Goal: Task Accomplishment & Management: Manage account settings

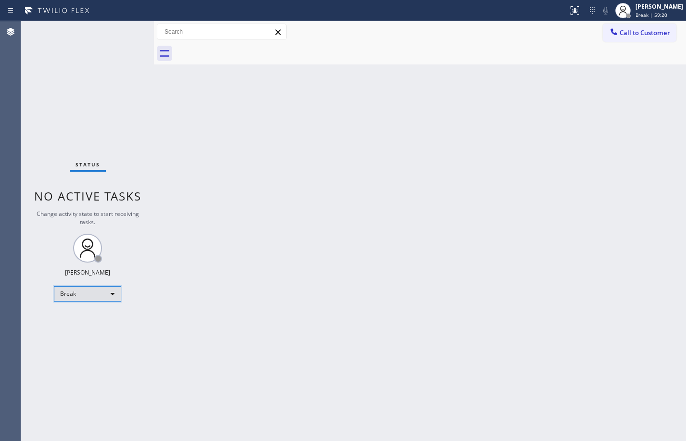
click at [105, 291] on div "Break" at bounding box center [87, 293] width 67 height 15
click at [109, 329] on li "Unavailable" at bounding box center [86, 332] width 65 height 12
click at [101, 303] on div "Status No active tasks Change activity state to start receiving tasks. [PERSON_…" at bounding box center [87, 231] width 133 height 420
click at [100, 297] on div "Unavailable" at bounding box center [87, 293] width 67 height 15
click at [103, 321] on li "Available" at bounding box center [86, 320] width 65 height 12
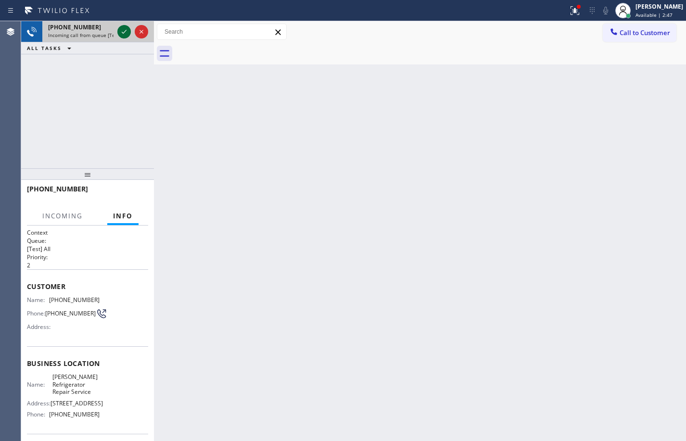
click at [129, 33] on icon at bounding box center [124, 32] width 12 height 12
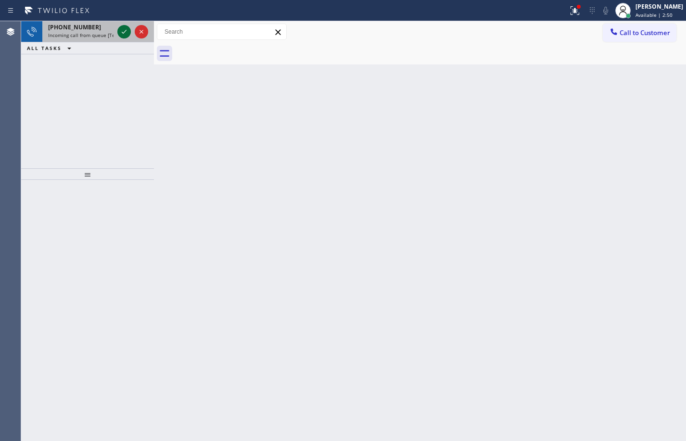
click at [123, 35] on icon at bounding box center [124, 32] width 12 height 12
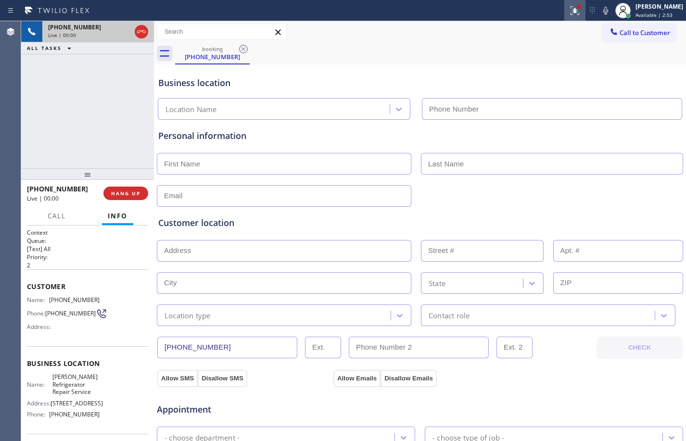
type input "[PHONE_NUMBER]"
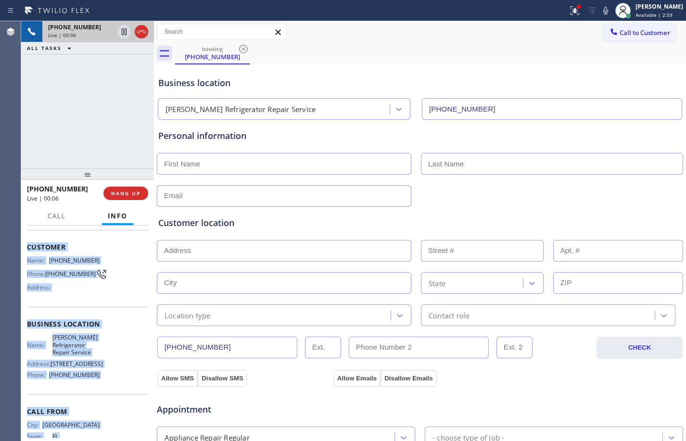
scroll to position [79, 0]
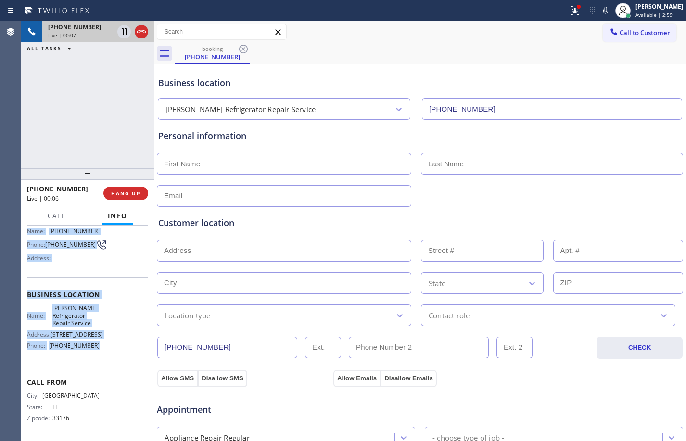
drag, startPoint x: 28, startPoint y: 284, endPoint x: 119, endPoint y: 359, distance: 117.9
click at [119, 359] on div "Context Queue: [Test] All Priority: 2 Customer Name: [PHONE_NUMBER] Phone: [PHO…" at bounding box center [87, 299] width 121 height 279
copy div "Customer Name: [PHONE_NUMBER] Phone: [PHONE_NUMBER] Address: Business location …"
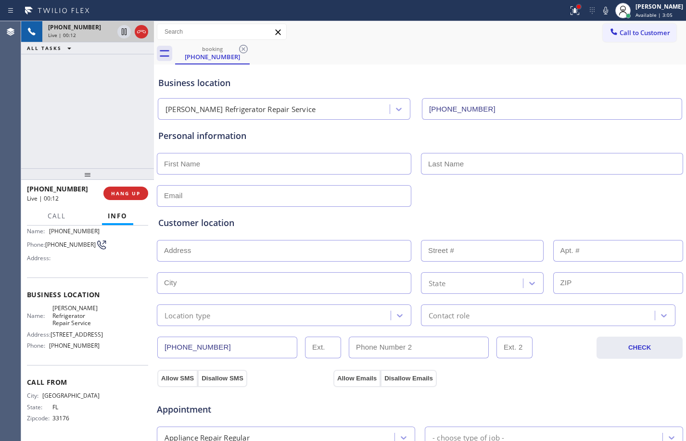
click at [577, 5] on div at bounding box center [579, 7] width 4 height 4
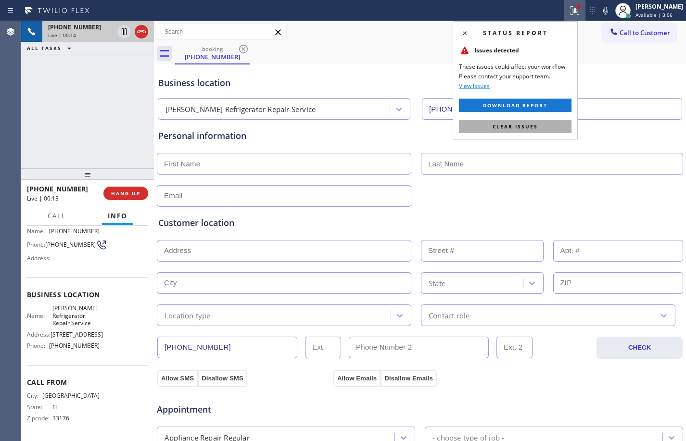
click at [522, 123] on span "Clear issues" at bounding box center [515, 126] width 45 height 7
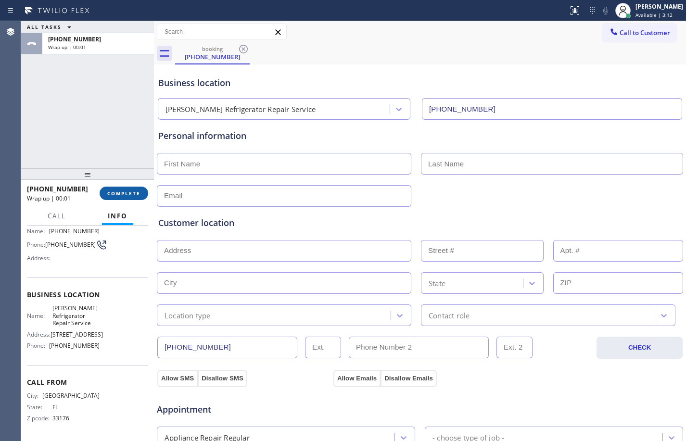
click at [123, 190] on button "COMPLETE" at bounding box center [124, 193] width 49 height 13
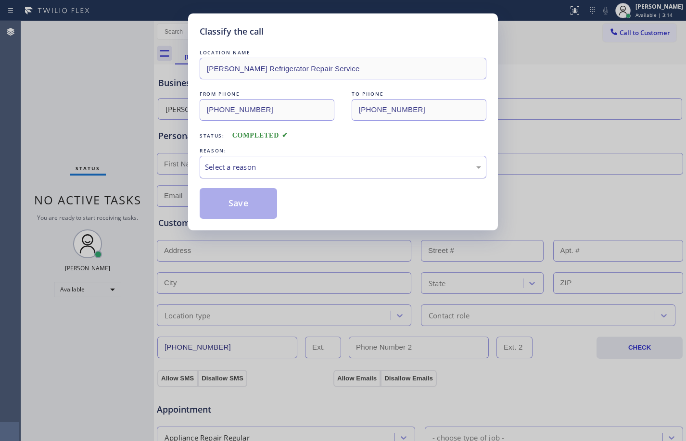
click at [328, 169] on div "Select a reason" at bounding box center [343, 167] width 276 height 11
click at [250, 205] on button "Save" at bounding box center [238, 203] width 77 height 31
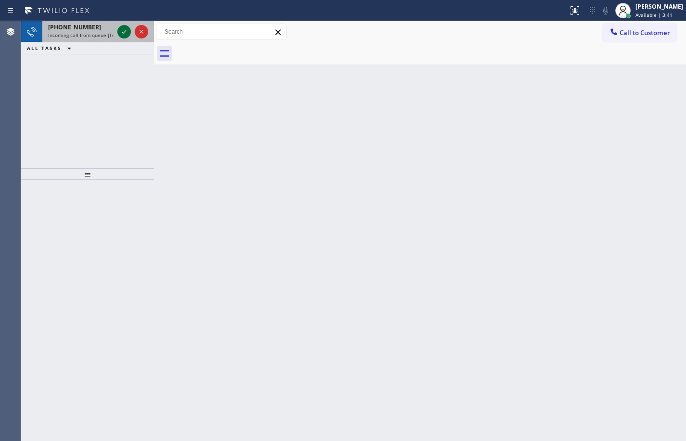
click at [128, 29] on icon at bounding box center [124, 32] width 12 height 12
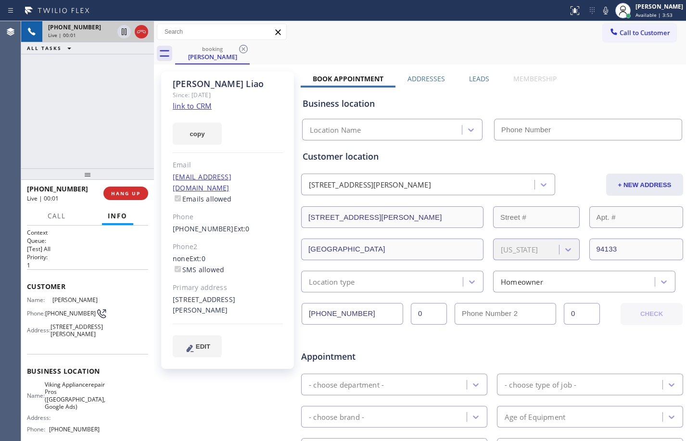
type input "[PHONE_NUMBER]"
click at [186, 105] on link "link to CRM" at bounding box center [192, 106] width 39 height 10
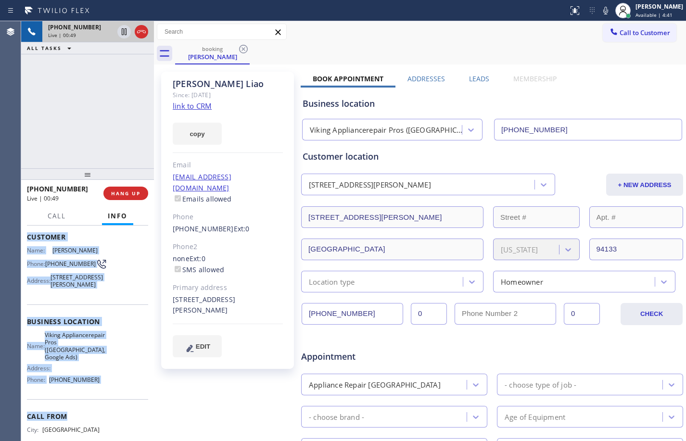
scroll to position [67, 0]
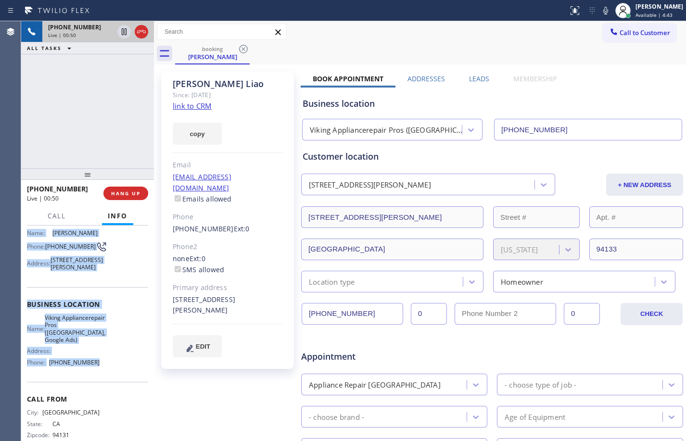
drag, startPoint x: 28, startPoint y: 285, endPoint x: 104, endPoint y: 394, distance: 132.4
click at [104, 394] on div "Context Queue: [Test] All Priority: 1 Customer Name: [PERSON_NAME] Phone: [PHON…" at bounding box center [87, 308] width 121 height 293
copy div "Customer Name: [PERSON_NAME] Phone: [PHONE_NUMBER] Address: [STREET_ADDRESS][PE…"
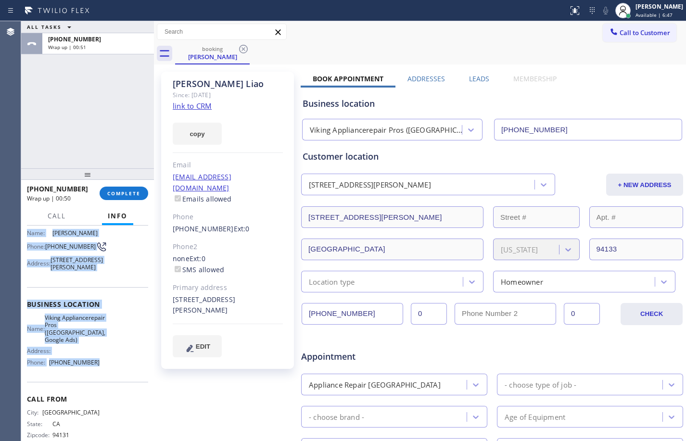
scroll to position [252, 0]
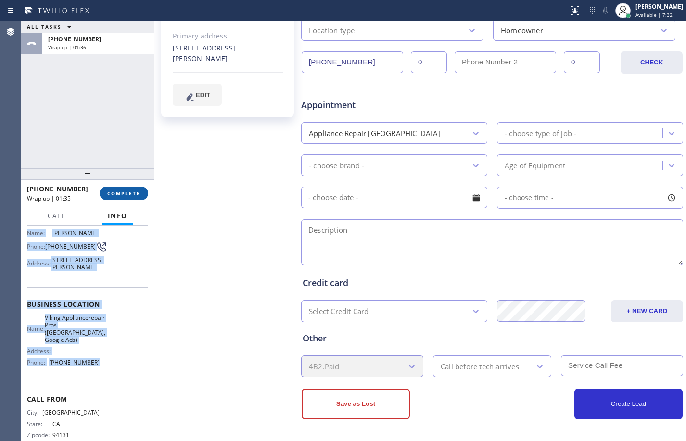
click at [118, 187] on button "COMPLETE" at bounding box center [124, 193] width 49 height 13
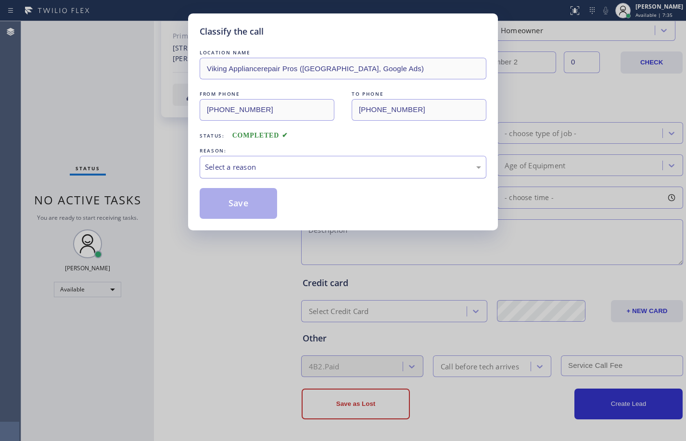
click at [264, 164] on div "Select a reason" at bounding box center [343, 167] width 276 height 11
click at [243, 198] on button "Save" at bounding box center [238, 203] width 77 height 31
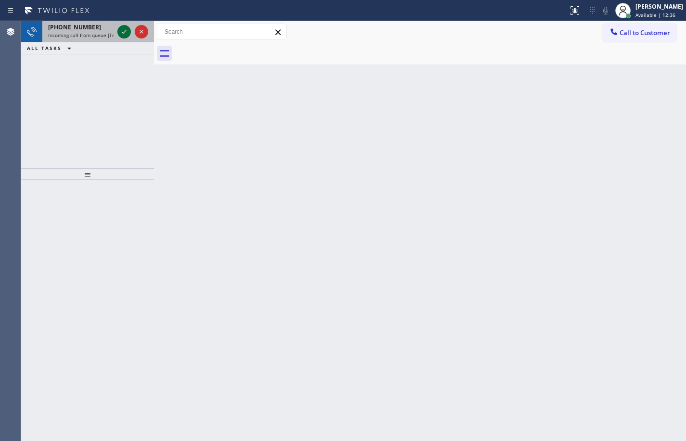
click at [124, 26] on icon at bounding box center [124, 32] width 12 height 12
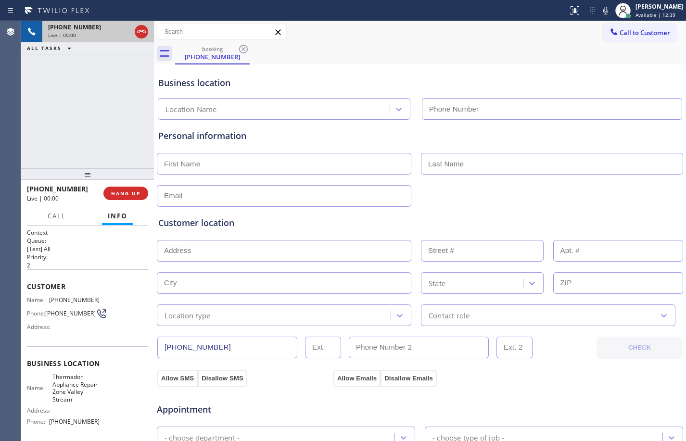
type input "[PHONE_NUMBER]"
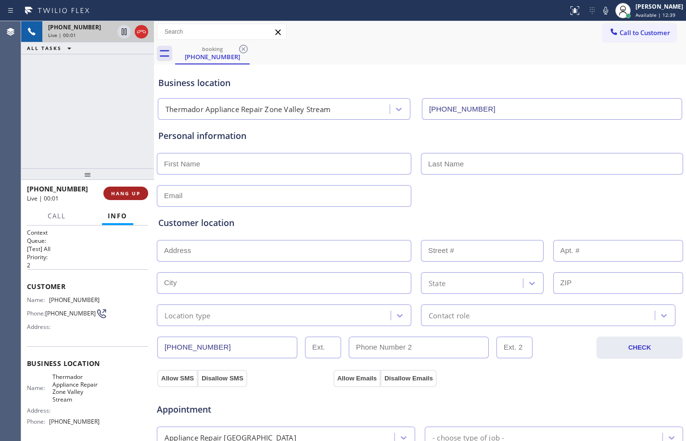
click at [122, 192] on span "HANG UP" at bounding box center [125, 193] width 29 height 7
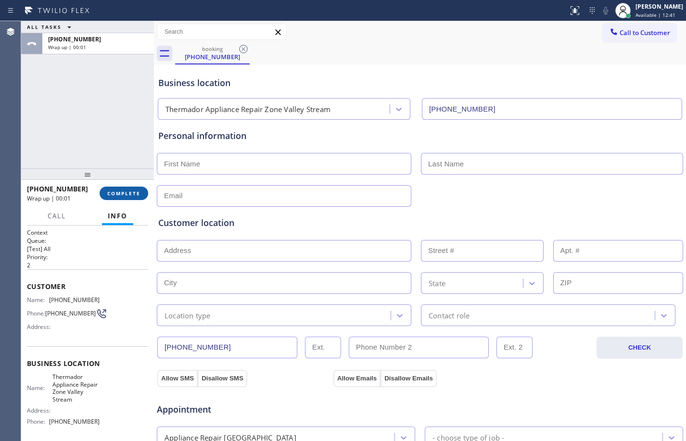
click at [125, 194] on span "COMPLETE" at bounding box center [123, 193] width 33 height 7
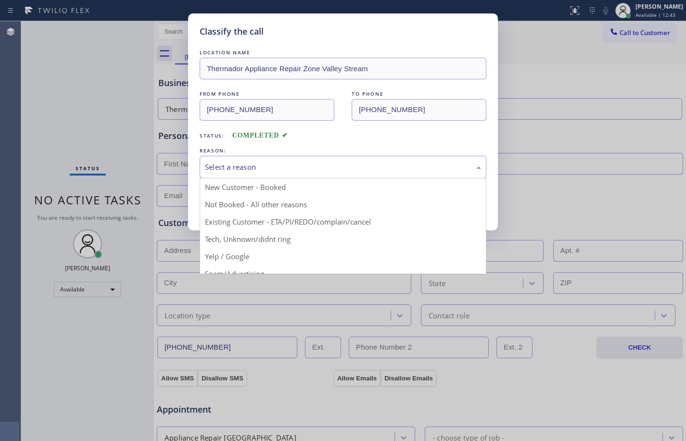
click at [289, 170] on div "Select a reason" at bounding box center [343, 167] width 276 height 11
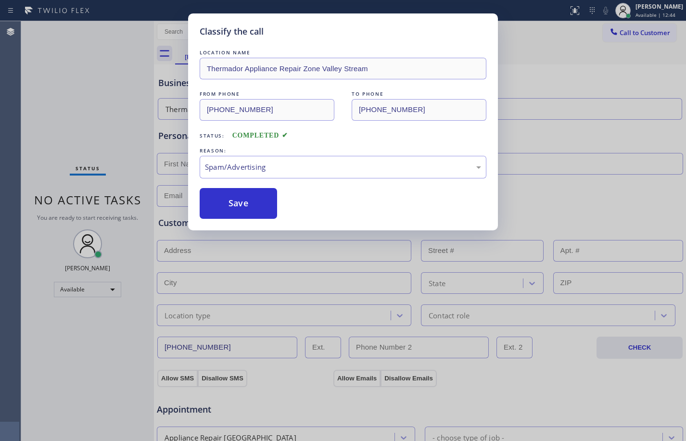
drag, startPoint x: 243, startPoint y: 271, endPoint x: 227, endPoint y: 239, distance: 35.9
click at [219, 205] on button "Save" at bounding box center [238, 203] width 77 height 31
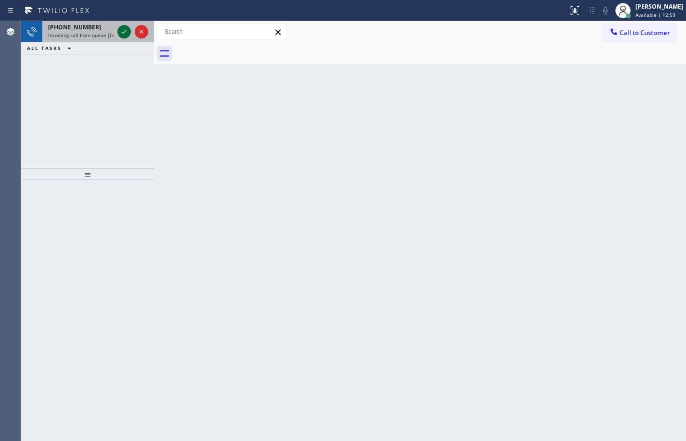
click at [126, 30] on icon at bounding box center [124, 32] width 12 height 12
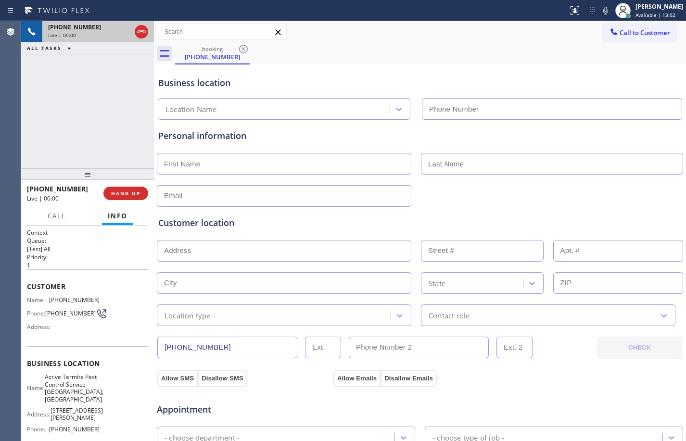
type input "[PHONE_NUMBER]"
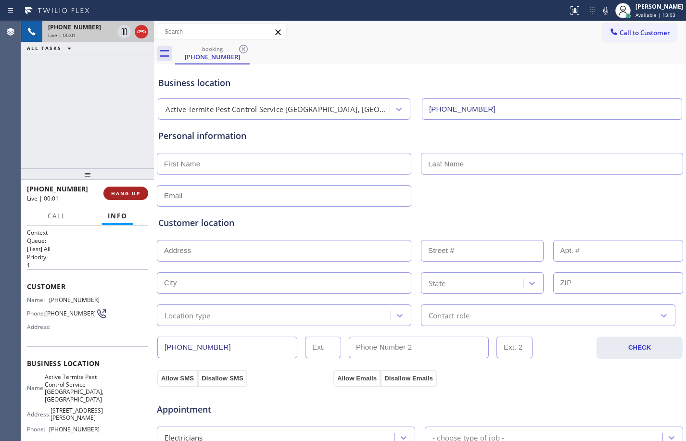
click at [129, 191] on span "HANG UP" at bounding box center [125, 193] width 29 height 7
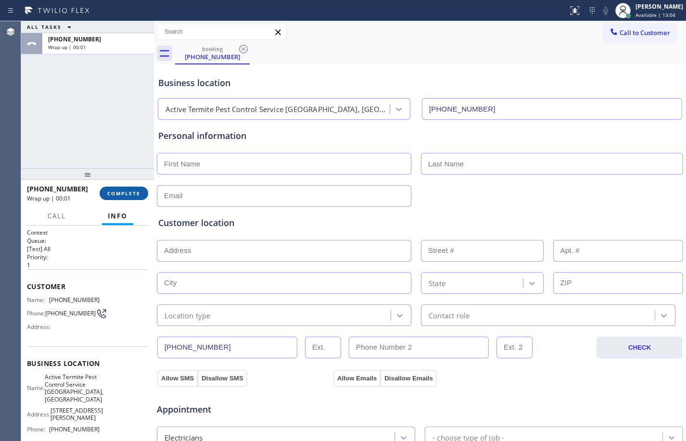
click at [129, 191] on span "COMPLETE" at bounding box center [123, 193] width 33 height 7
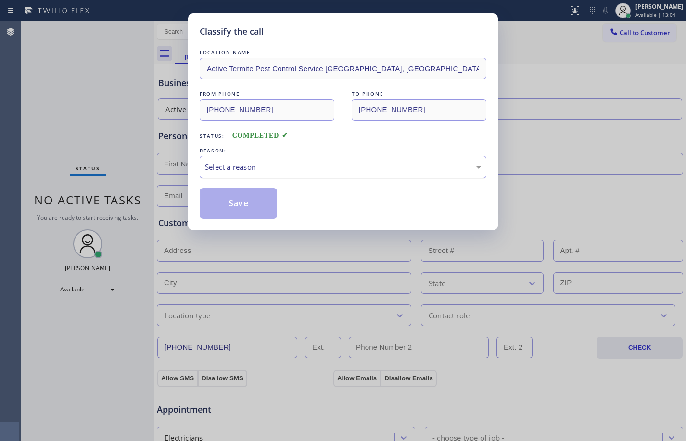
click at [297, 169] on div "Select a reason" at bounding box center [343, 167] width 276 height 11
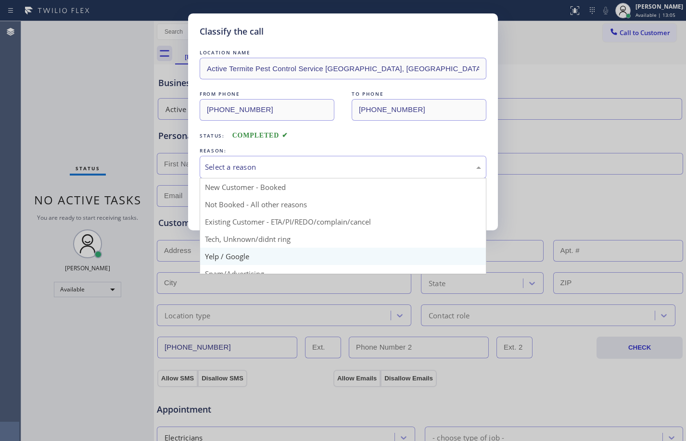
scroll to position [61, 0]
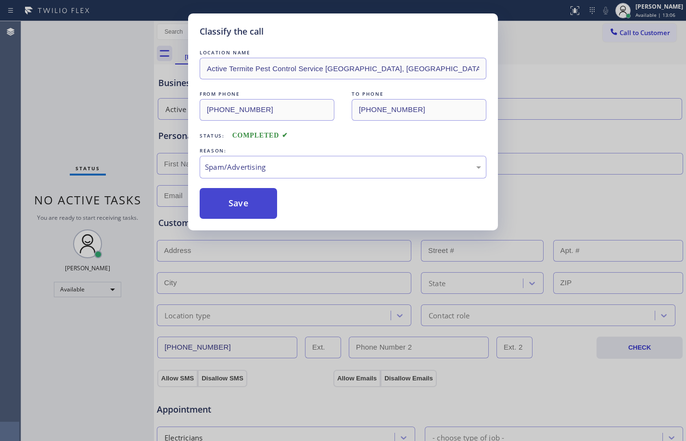
click at [254, 203] on button "Save" at bounding box center [238, 203] width 77 height 31
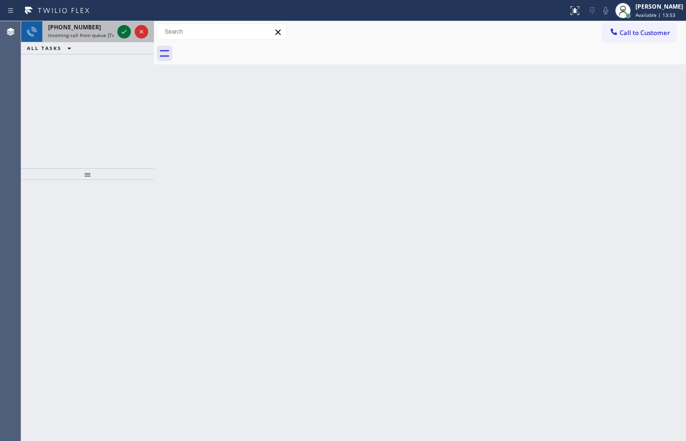
click at [125, 28] on icon at bounding box center [124, 32] width 12 height 12
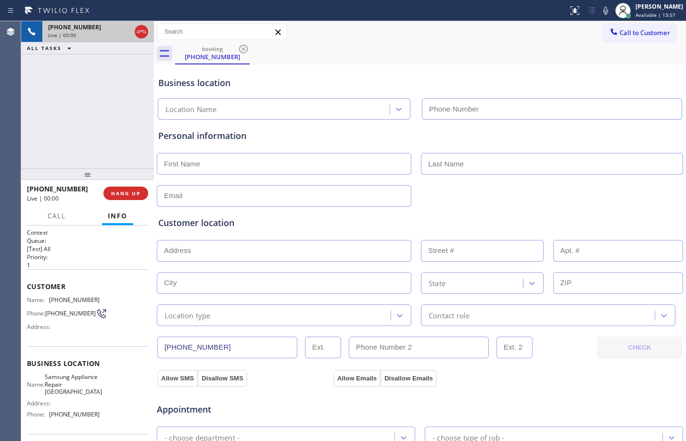
type input "[PHONE_NUMBER]"
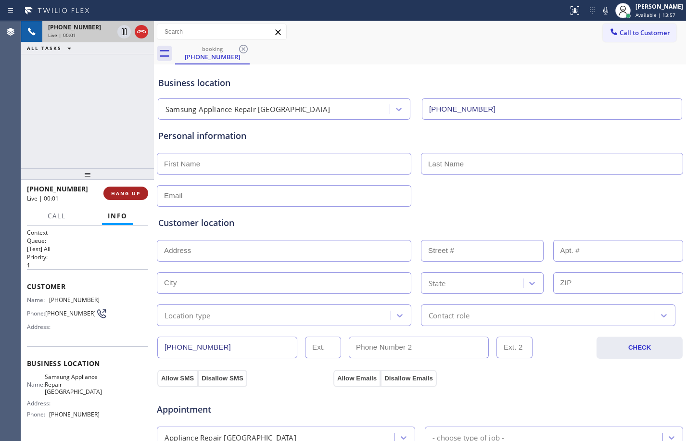
click at [118, 189] on button "HANG UP" at bounding box center [125, 193] width 45 height 13
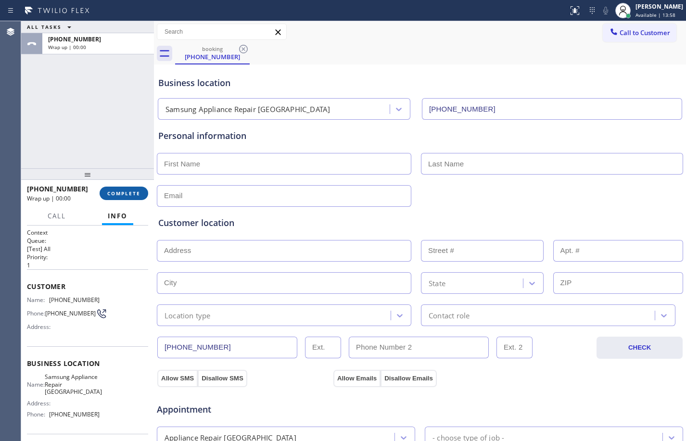
click at [118, 188] on button "COMPLETE" at bounding box center [124, 193] width 49 height 13
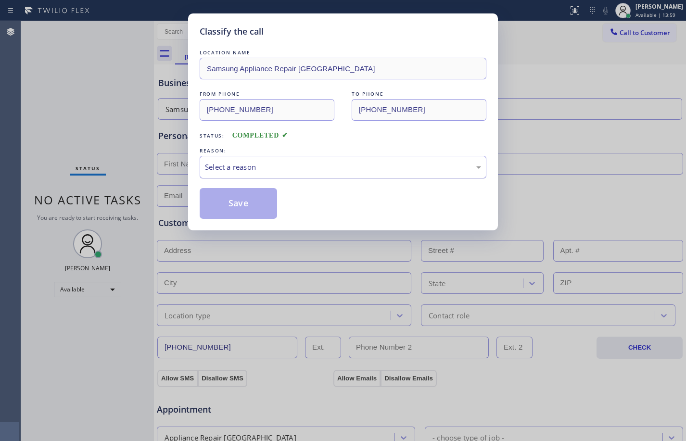
click at [333, 173] on div "Select a reason" at bounding box center [343, 167] width 287 height 23
click at [245, 205] on button "Save" at bounding box center [238, 203] width 77 height 31
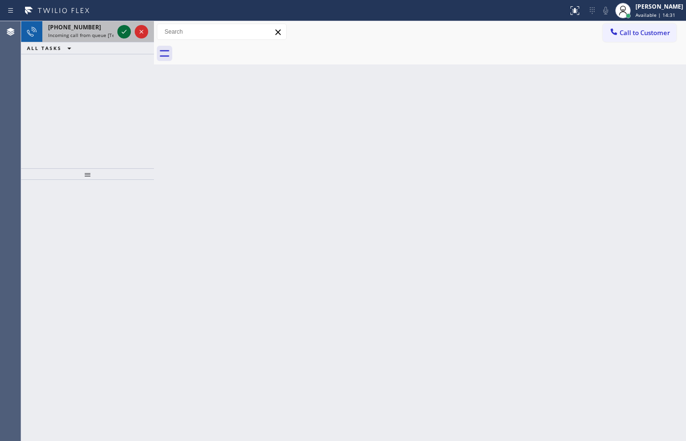
click at [125, 27] on icon at bounding box center [124, 32] width 12 height 12
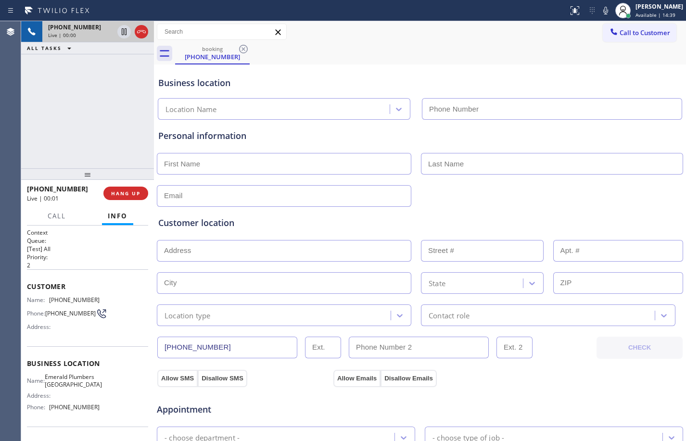
type input "[PHONE_NUMBER]"
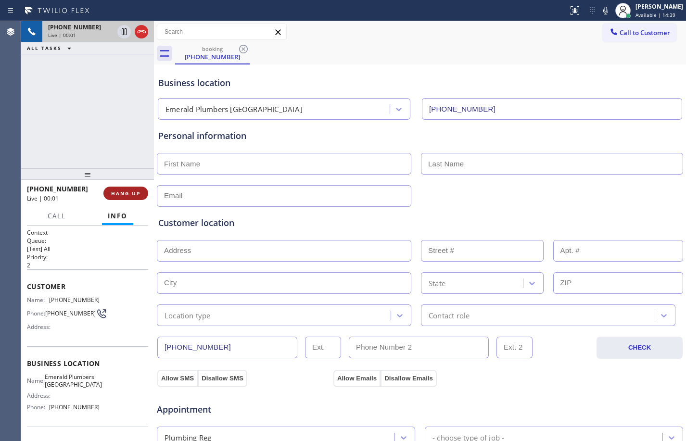
click at [123, 192] on span "HANG UP" at bounding box center [125, 193] width 29 height 7
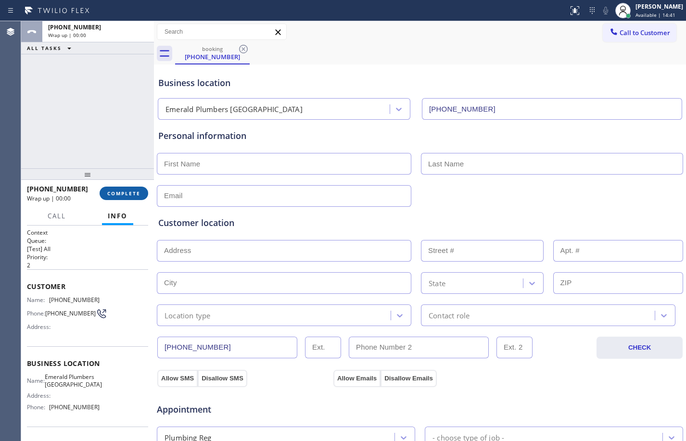
click at [123, 192] on span "COMPLETE" at bounding box center [123, 193] width 33 height 7
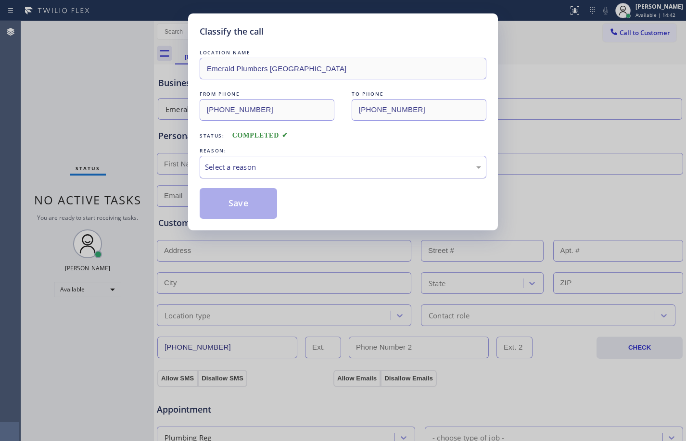
click at [346, 165] on div "Select a reason" at bounding box center [343, 167] width 276 height 11
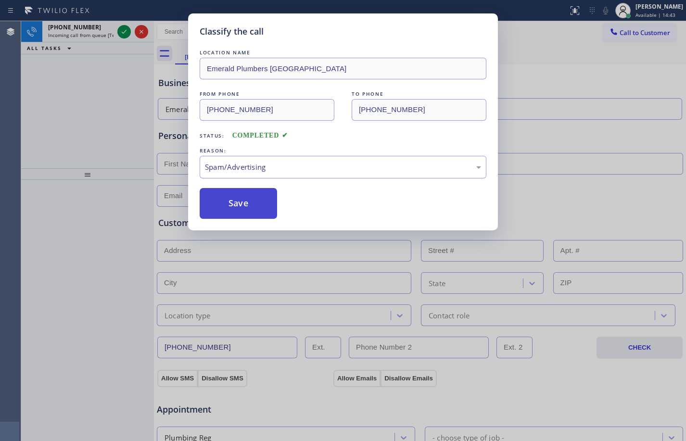
click at [237, 215] on button "Save" at bounding box center [238, 203] width 77 height 31
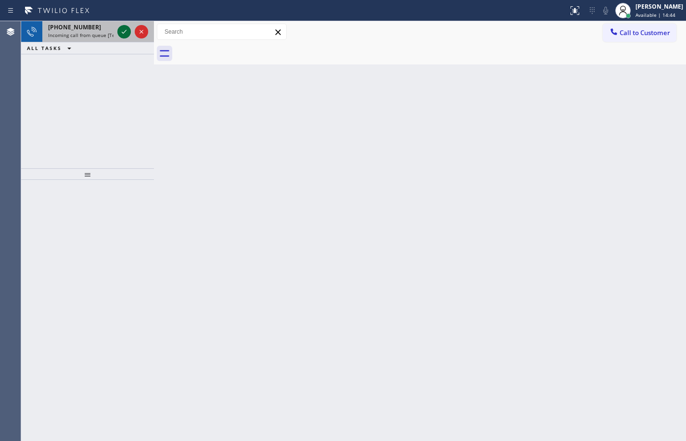
click at [118, 34] on div at bounding box center [123, 32] width 13 height 12
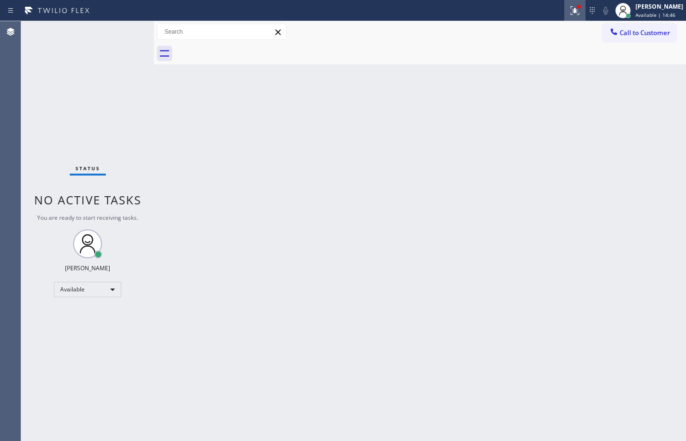
click at [574, 14] on div at bounding box center [574, 11] width 21 height 12
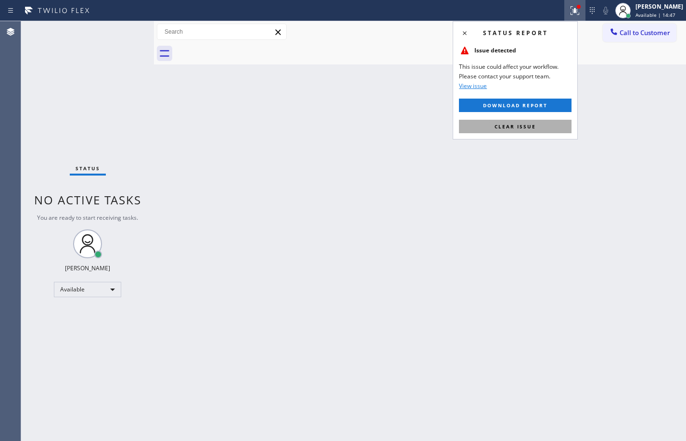
click at [555, 123] on button "Clear issue" at bounding box center [515, 126] width 113 height 13
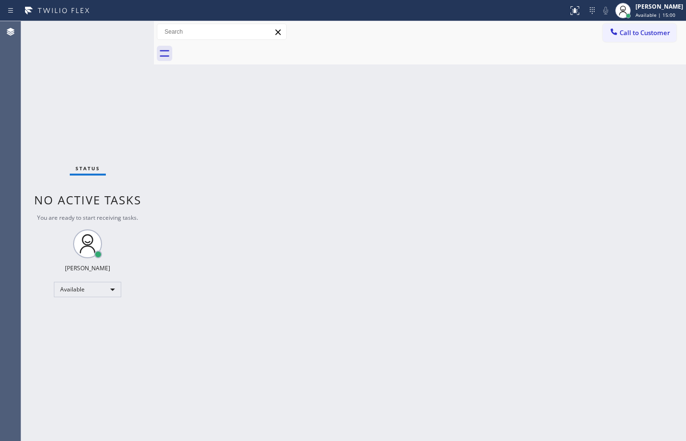
click at [145, 139] on div "Status No active tasks You are ready to start receiving tasks. [PERSON_NAME] Av…" at bounding box center [87, 231] width 133 height 420
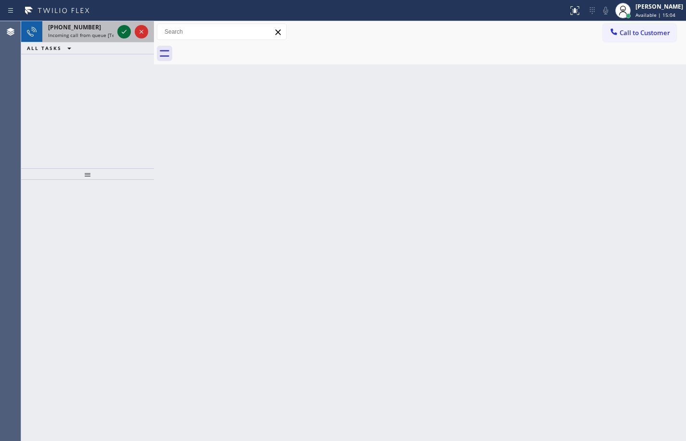
click at [128, 29] on icon at bounding box center [124, 32] width 12 height 12
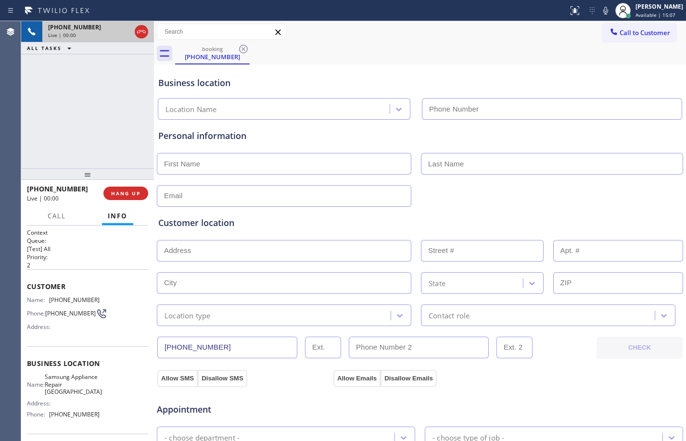
type input "[PHONE_NUMBER]"
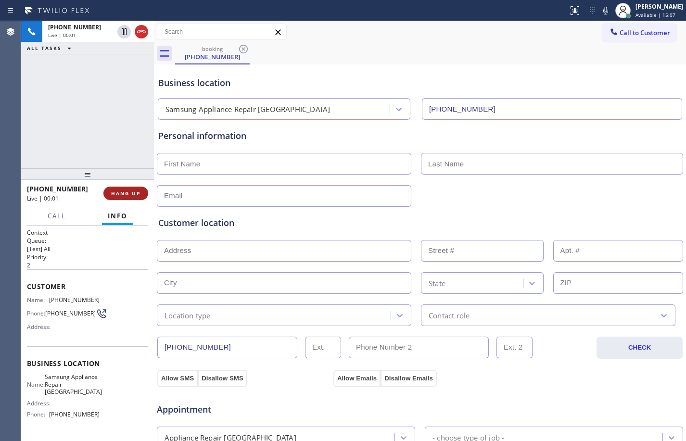
click at [128, 195] on span "HANG UP" at bounding box center [125, 193] width 29 height 7
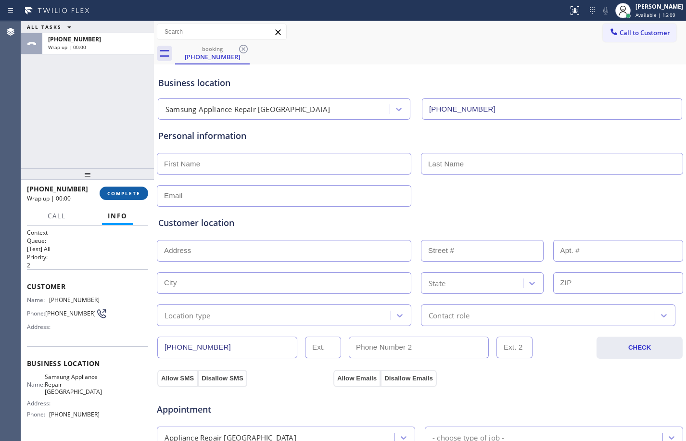
click at [128, 196] on span "COMPLETE" at bounding box center [123, 193] width 33 height 7
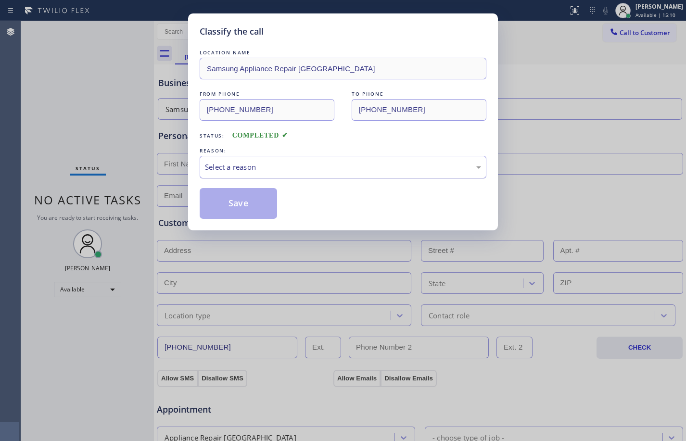
click at [241, 166] on div "Select a reason" at bounding box center [343, 167] width 276 height 11
click at [221, 199] on button "Save" at bounding box center [238, 203] width 77 height 31
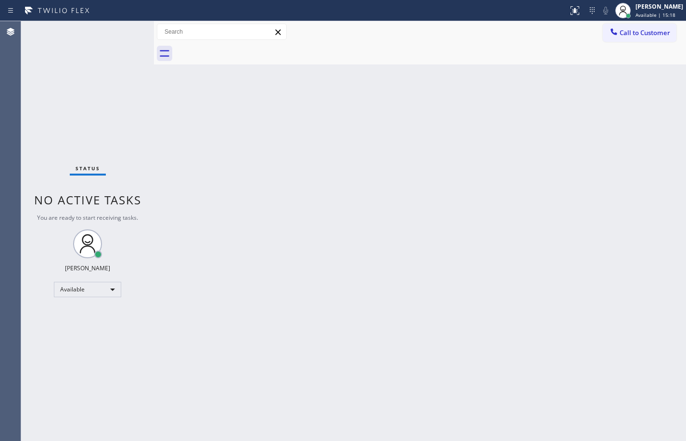
click at [296, 198] on div "Back to Dashboard Change Sender ID Customers Technicians Select a contact Outbo…" at bounding box center [420, 231] width 532 height 420
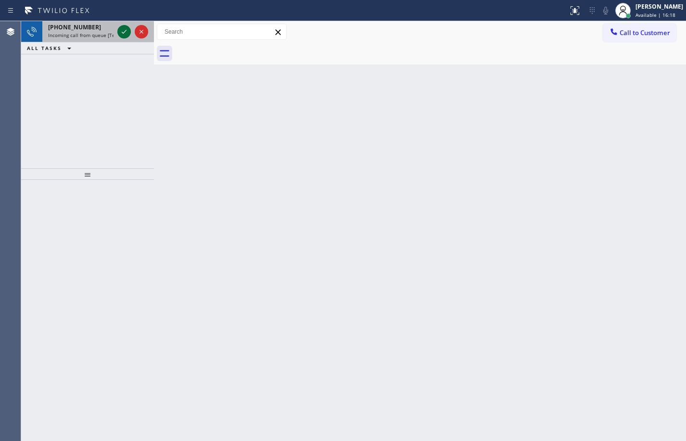
click at [123, 34] on icon at bounding box center [124, 32] width 12 height 12
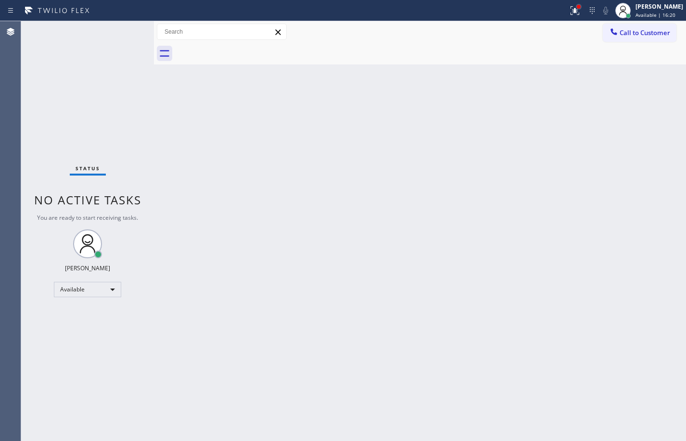
click at [577, 7] on div at bounding box center [579, 7] width 4 height 4
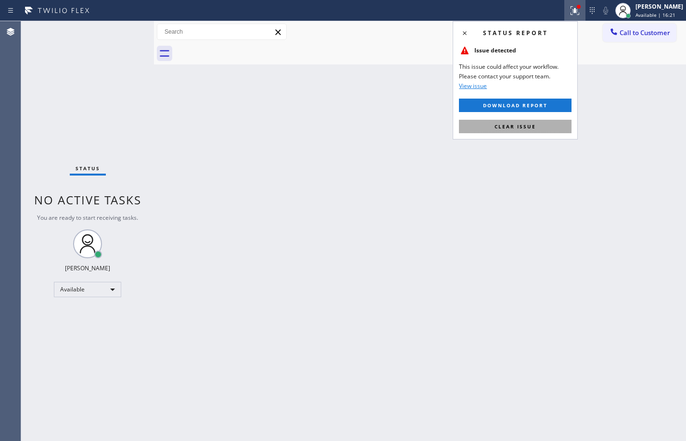
click at [538, 131] on button "Clear issue" at bounding box center [515, 126] width 113 height 13
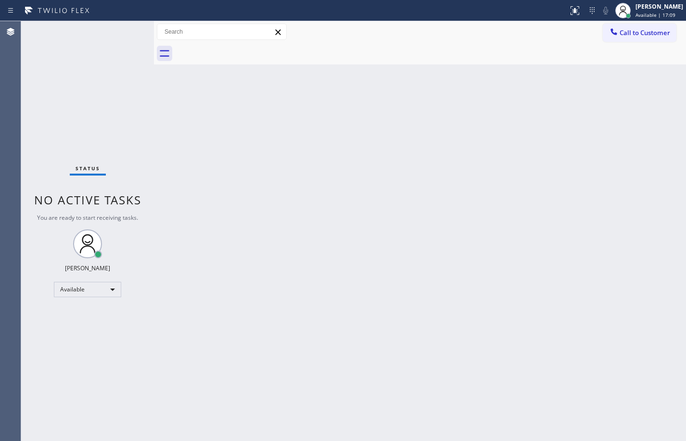
click at [167, 158] on div "Back to Dashboard Change Sender ID Customers Technicians Select a contact Outbo…" at bounding box center [420, 231] width 532 height 420
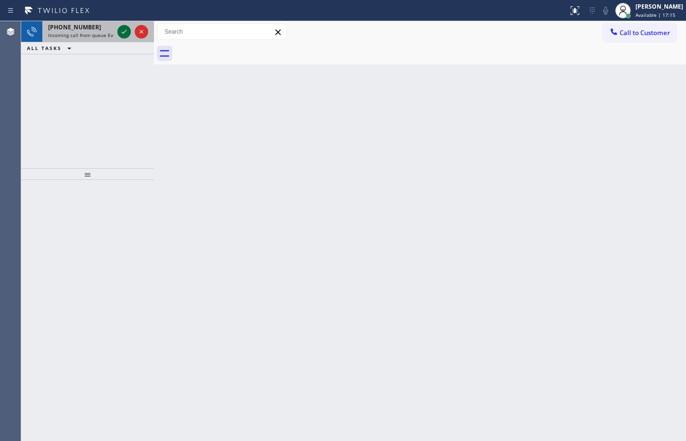
click at [126, 31] on icon at bounding box center [124, 32] width 5 height 4
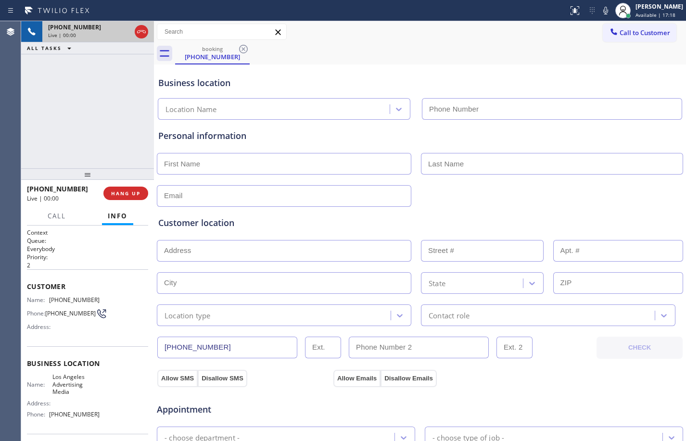
type input "[PHONE_NUMBER]"
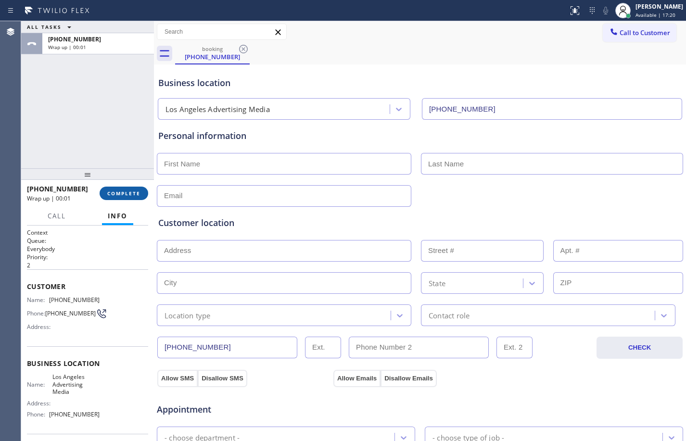
click at [123, 194] on span "COMPLETE" at bounding box center [123, 193] width 33 height 7
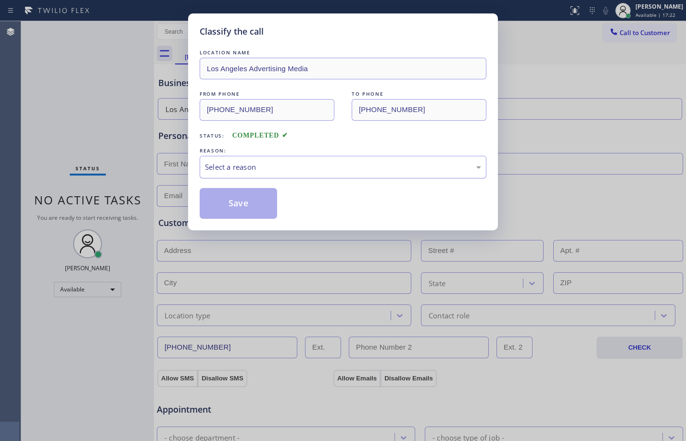
click at [260, 170] on div "Select a reason" at bounding box center [343, 167] width 276 height 11
click at [244, 208] on button "Save" at bounding box center [238, 203] width 77 height 31
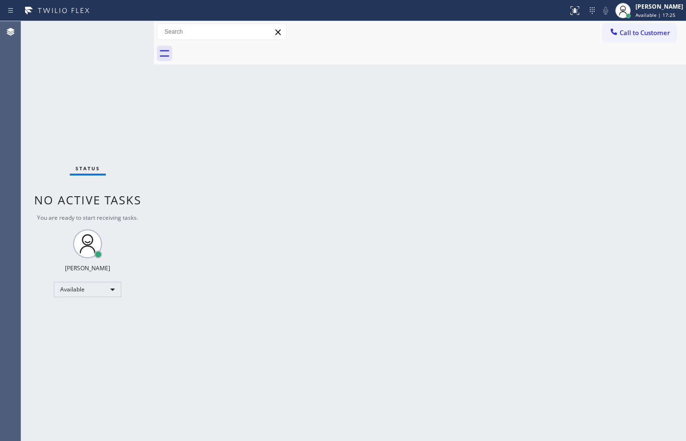
click at [120, 35] on div "Status No active tasks You are ready to start receiving tasks. [PERSON_NAME] Av…" at bounding box center [87, 231] width 133 height 420
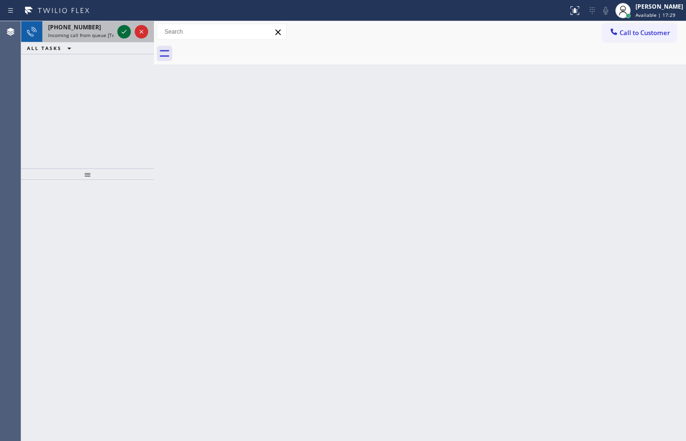
click at [121, 36] on icon at bounding box center [124, 32] width 12 height 12
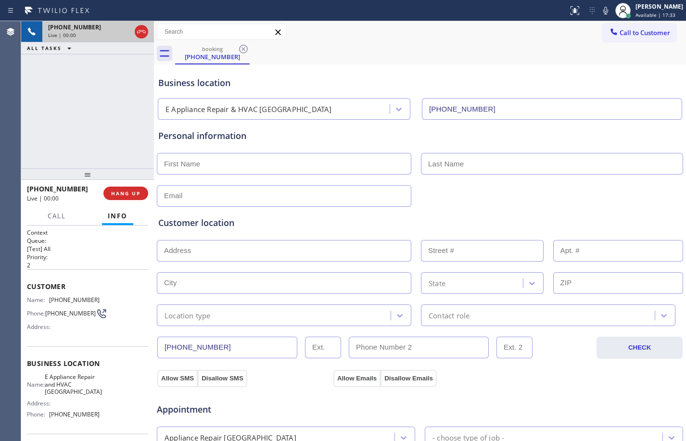
type input "[PHONE_NUMBER]"
click at [127, 195] on span "HANG UP" at bounding box center [125, 193] width 29 height 7
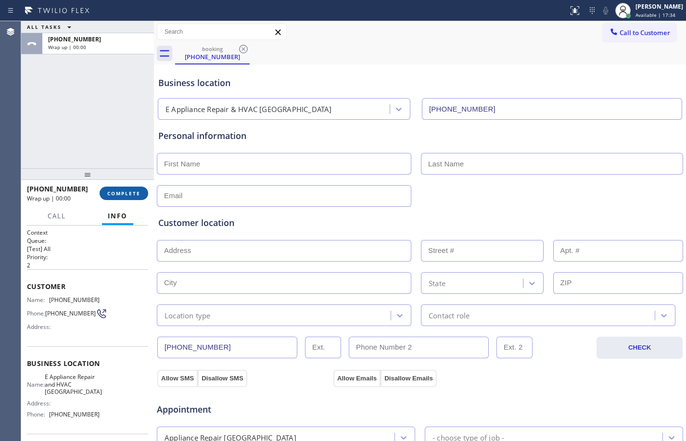
click at [127, 195] on span "COMPLETE" at bounding box center [123, 193] width 33 height 7
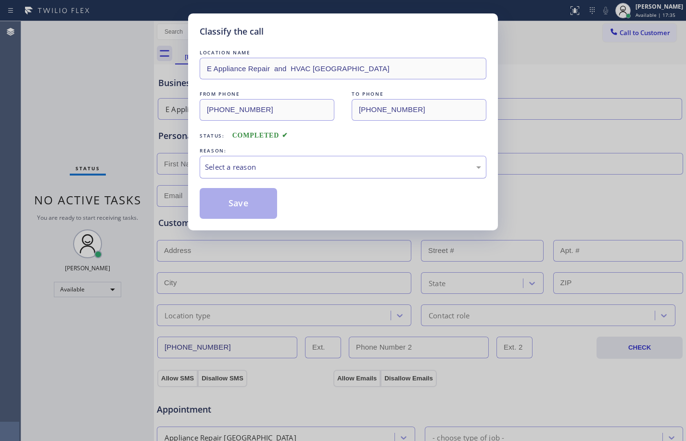
click at [323, 170] on div "Select a reason" at bounding box center [343, 167] width 276 height 11
click at [221, 194] on button "Save" at bounding box center [238, 203] width 77 height 31
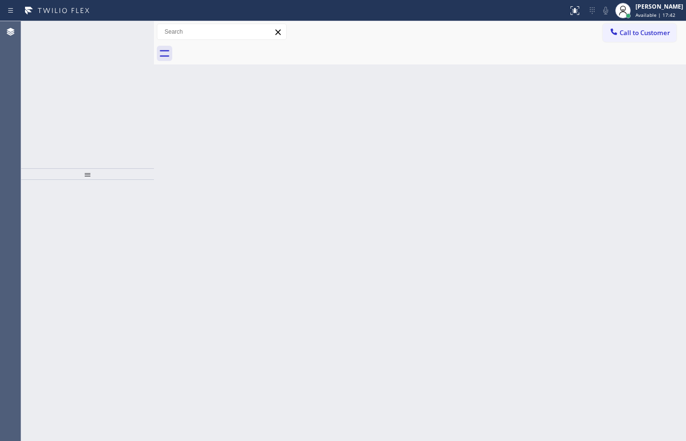
click at [262, 286] on div "Back to Dashboard Change Sender ID Customers Technicians Select a contact Outbo…" at bounding box center [420, 231] width 532 height 420
click at [121, 33] on icon at bounding box center [124, 32] width 12 height 12
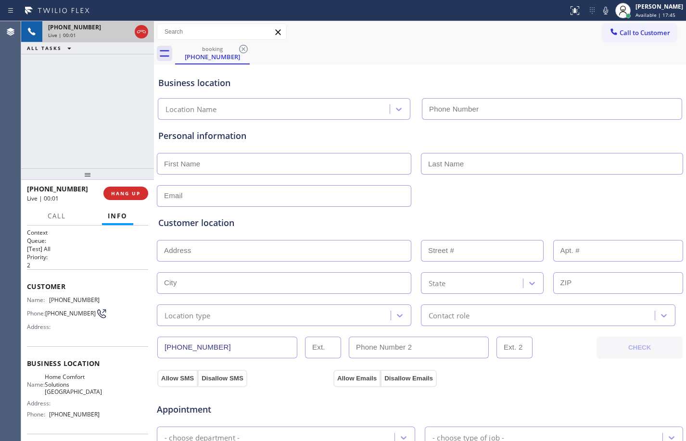
type input "[PHONE_NUMBER]"
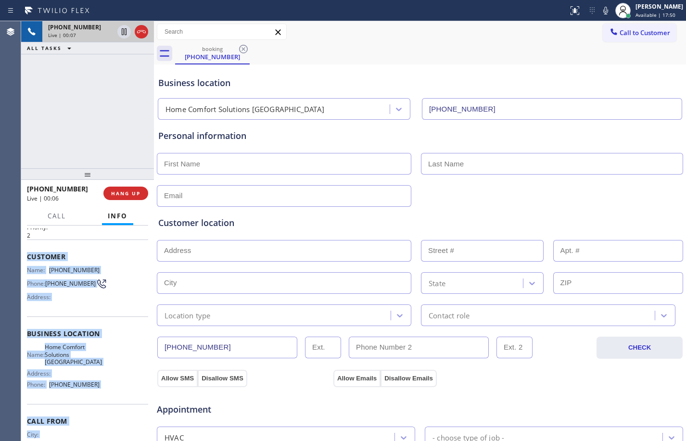
scroll to position [72, 0]
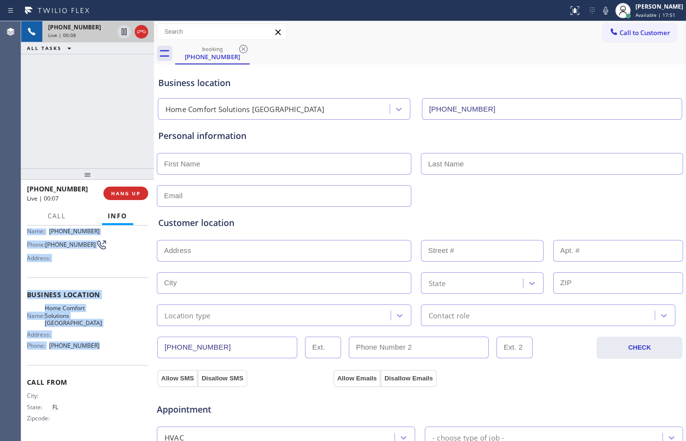
drag, startPoint x: 27, startPoint y: 286, endPoint x: 111, endPoint y: 349, distance: 104.8
click at [111, 349] on div "Context Queue: [Test] All Priority: 2 Customer Name: [PHONE_NUMBER] Phone: [PHO…" at bounding box center [87, 299] width 121 height 279
copy div "Customer Name: [PHONE_NUMBER] Phone: [PHONE_NUMBER] Address: Business location …"
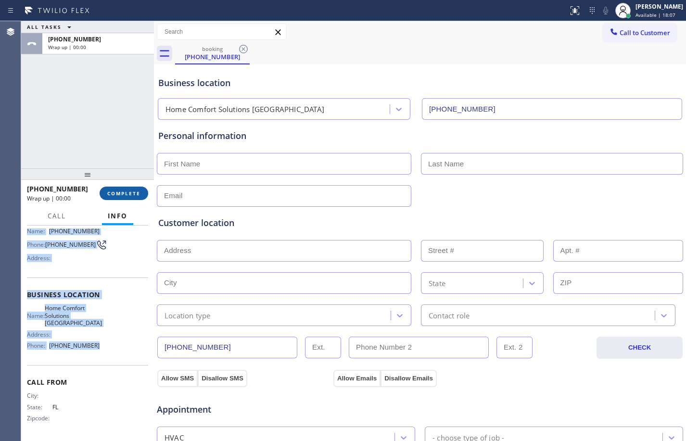
click at [125, 196] on span "COMPLETE" at bounding box center [123, 193] width 33 height 7
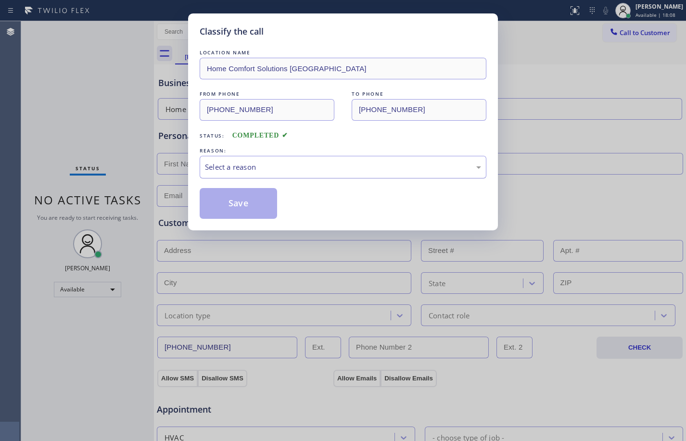
click at [352, 166] on div "Select a reason" at bounding box center [343, 167] width 276 height 11
click at [240, 219] on div "Classify the call LOCATION NAME Home Comfort Solutions [GEOGRAPHIC_DATA] FROM P…" at bounding box center [343, 121] width 310 height 217
click at [238, 215] on button "Save" at bounding box center [238, 203] width 77 height 31
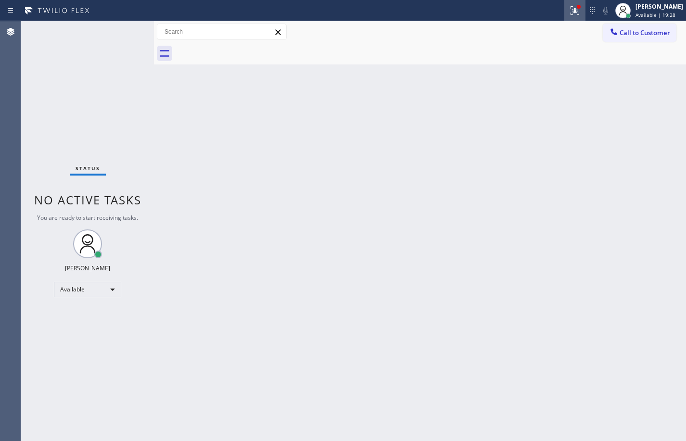
click at [570, 11] on icon at bounding box center [573, 9] width 6 height 7
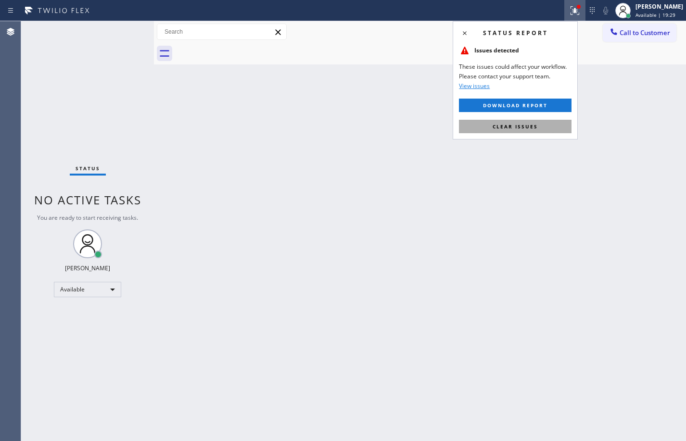
click at [527, 122] on button "Clear issues" at bounding box center [515, 126] width 113 height 13
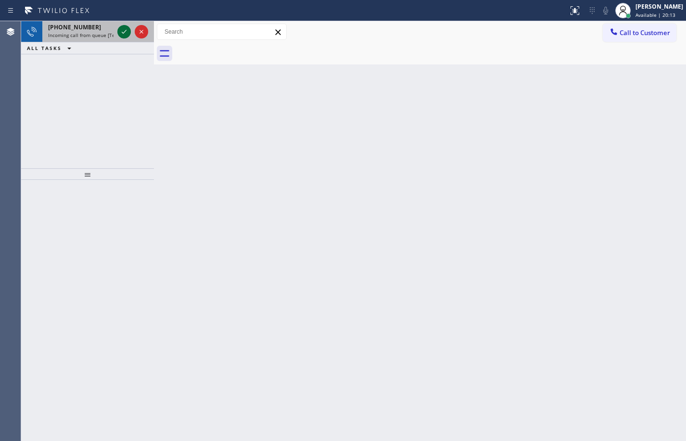
click at [127, 37] on icon at bounding box center [124, 32] width 12 height 12
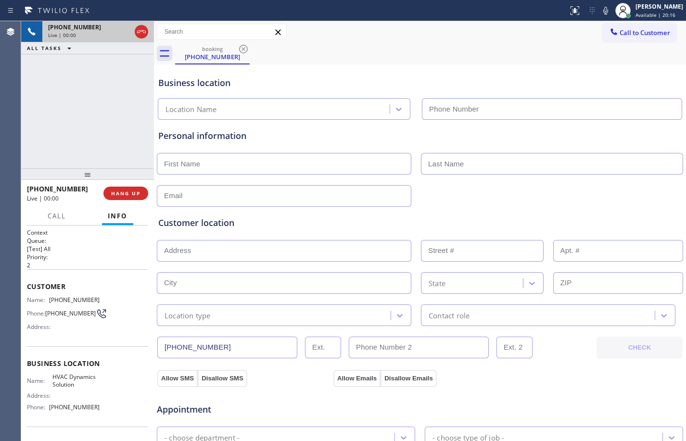
type input "[PHONE_NUMBER]"
click at [124, 188] on button "HANG UP" at bounding box center [125, 193] width 45 height 13
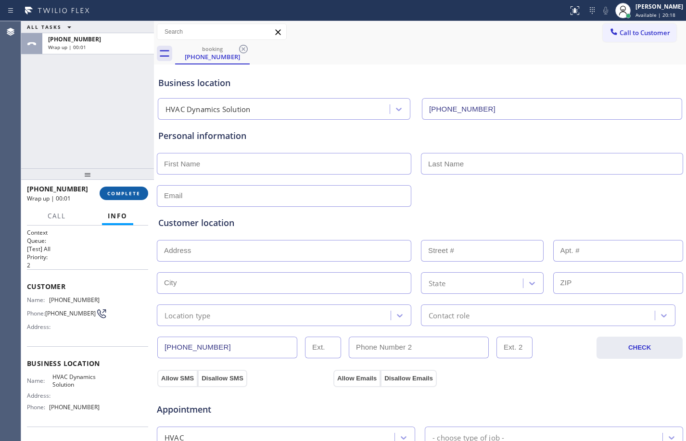
click at [130, 189] on button "COMPLETE" at bounding box center [124, 193] width 49 height 13
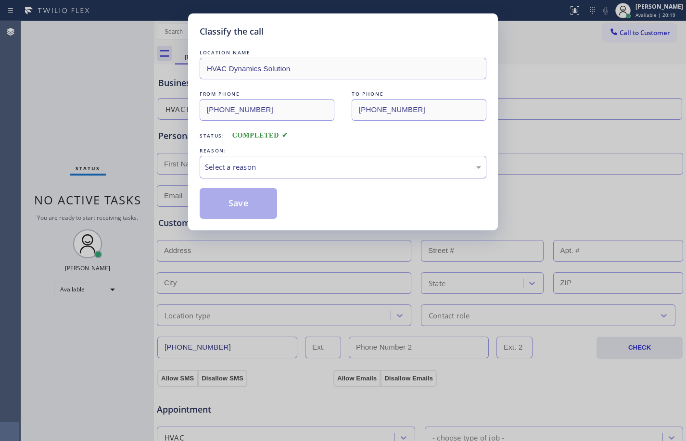
click at [326, 159] on div "Select a reason" at bounding box center [343, 167] width 287 height 23
click at [251, 210] on button "Save" at bounding box center [238, 203] width 77 height 31
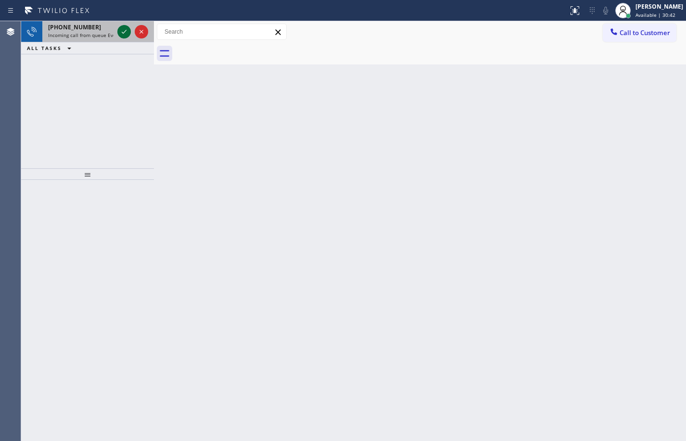
click at [125, 31] on icon at bounding box center [124, 32] width 12 height 12
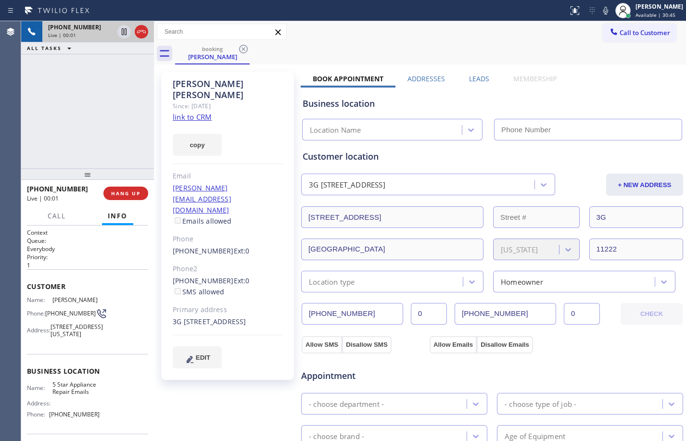
type input "[PHONE_NUMBER]"
click at [182, 112] on link "link to CRM" at bounding box center [192, 117] width 39 height 10
click at [24, 283] on div "Context Queue: Everybody Priority: 1 Customer Name: [PERSON_NAME] Phone: [PHONE…" at bounding box center [87, 333] width 133 height 215
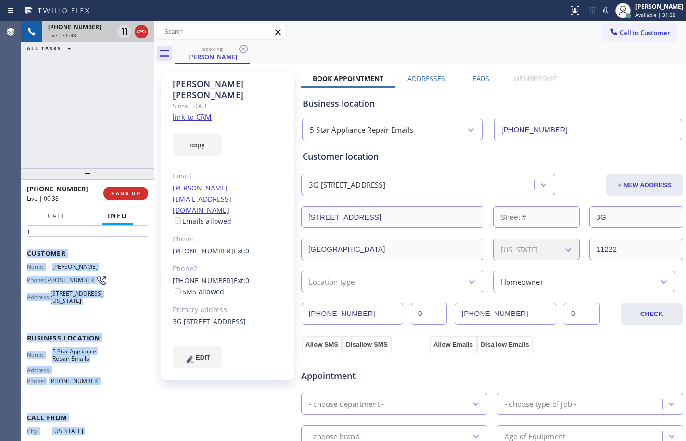
scroll to position [79, 0]
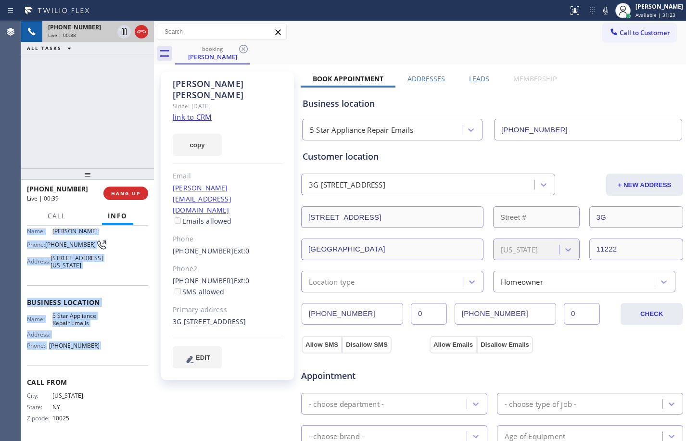
drag, startPoint x: 24, startPoint y: 283, endPoint x: 106, endPoint y: 354, distance: 108.1
click at [106, 354] on div "Context Queue: Everybody Priority: 1 Customer Name: [PERSON_NAME] Phone: [PHONE…" at bounding box center [87, 333] width 133 height 215
copy div "Customer Name: [PERSON_NAME] Phone: [PHONE_NUMBER] Address: [STREET_ADDRESS][US…"
click at [125, 35] on icon at bounding box center [124, 31] width 5 height 7
click at [600, 12] on icon at bounding box center [606, 11] width 12 height 12
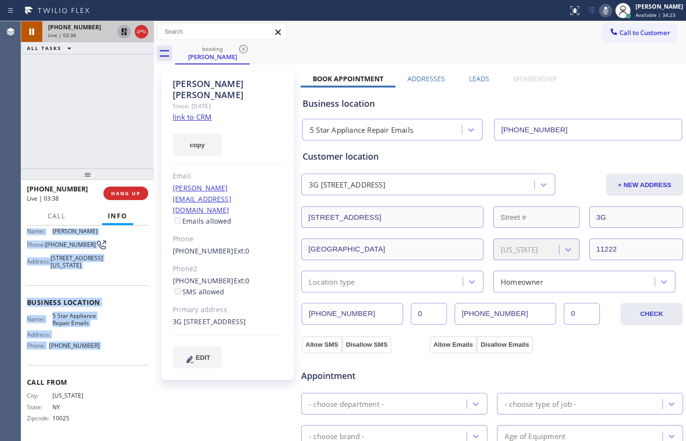
click at [122, 33] on icon at bounding box center [124, 31] width 7 height 7
click at [603, 10] on icon at bounding box center [605, 11] width 5 height 8
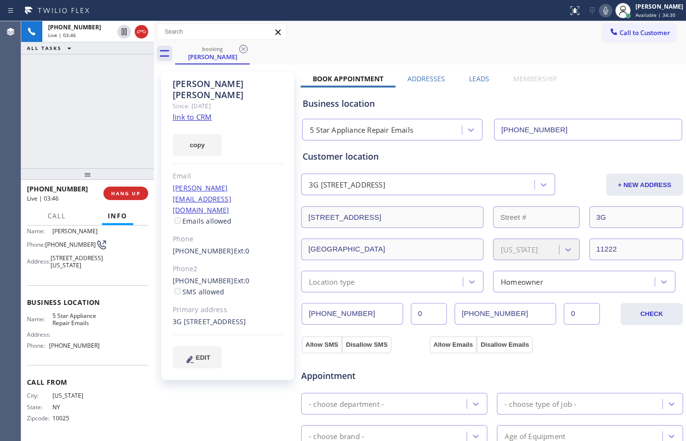
click at [97, 112] on div "[PHONE_NUMBER] Live | 03:46 ALL TASKS ALL TASKS ACTIVE TASKS TASKS IN WRAP UP" at bounding box center [87, 94] width 133 height 147
drag, startPoint x: 124, startPoint y: 33, endPoint x: 205, endPoint y: 51, distance: 83.0
click at [124, 33] on icon at bounding box center [124, 32] width 12 height 12
click at [602, 9] on icon at bounding box center [606, 11] width 12 height 12
click at [71, 122] on div "[PHONE_NUMBER] Live | 05:39 ALL TASKS ALL TASKS ACTIVE TASKS TASKS IN WRAP UP" at bounding box center [87, 94] width 133 height 147
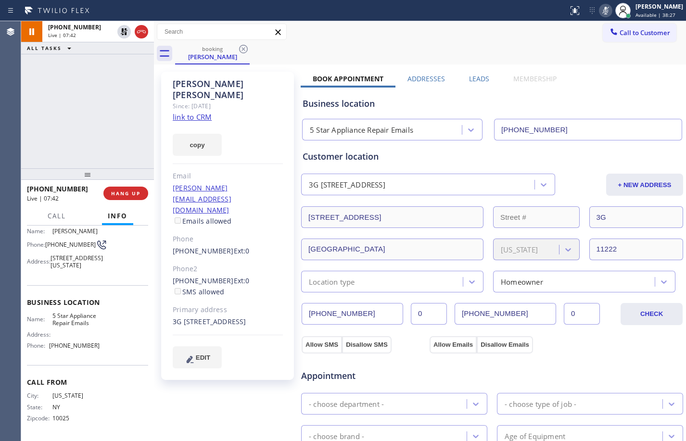
drag, startPoint x: 125, startPoint y: 31, endPoint x: 520, endPoint y: 39, distance: 395.0
click at [125, 31] on icon at bounding box center [124, 32] width 12 height 12
click at [600, 9] on icon at bounding box center [606, 11] width 12 height 12
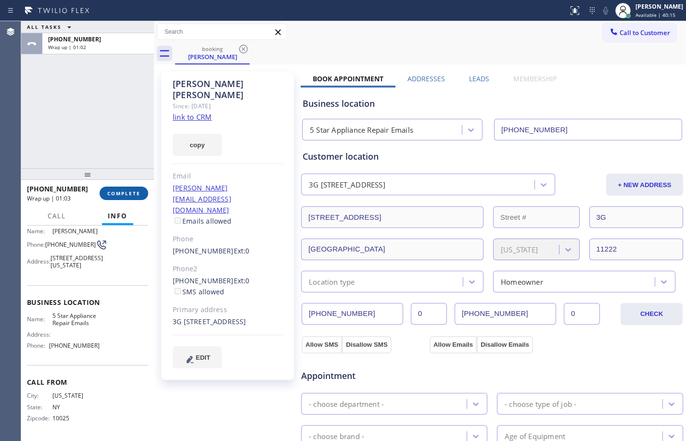
click at [111, 197] on button "COMPLETE" at bounding box center [124, 193] width 49 height 13
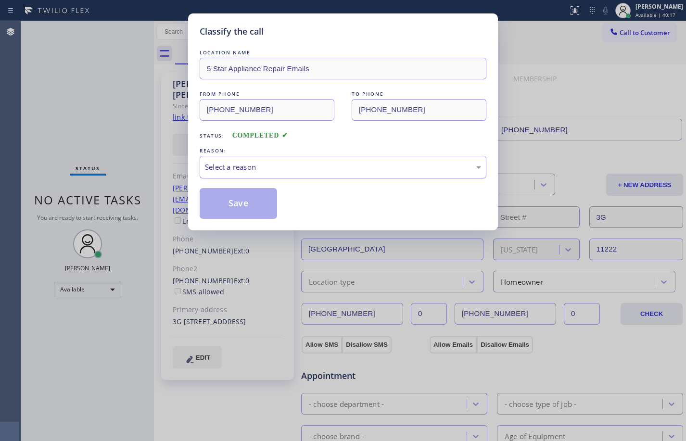
click at [290, 172] on div "Select a reason" at bounding box center [343, 167] width 276 height 11
click at [256, 198] on button "Save" at bounding box center [238, 203] width 77 height 31
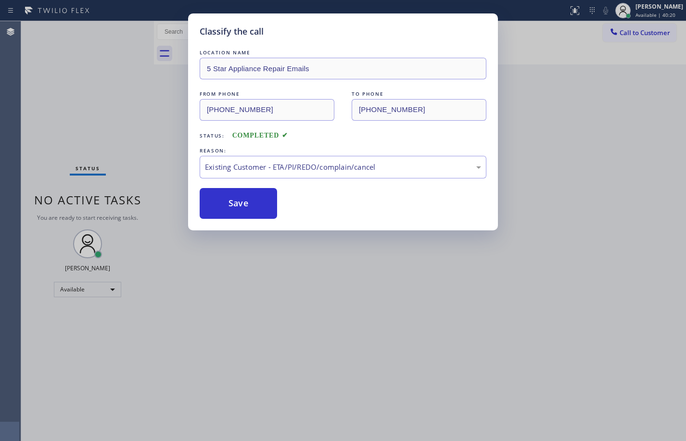
click at [644, 10] on div "Classify the call LOCATION NAME 5 Star Appliance Repair Emails FROM PHONE [PHON…" at bounding box center [343, 220] width 686 height 441
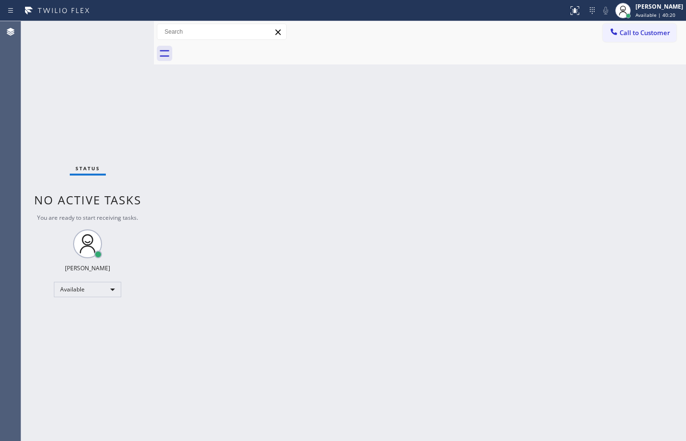
click at [644, 10] on div "[PERSON_NAME]" at bounding box center [659, 6] width 48 height 8
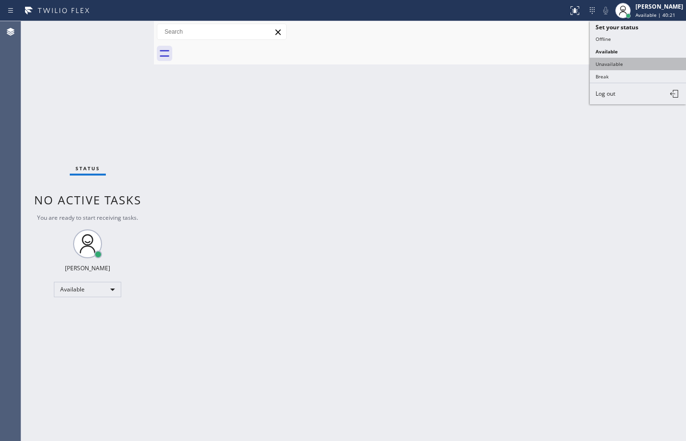
click at [618, 66] on button "Unavailable" at bounding box center [638, 64] width 96 height 13
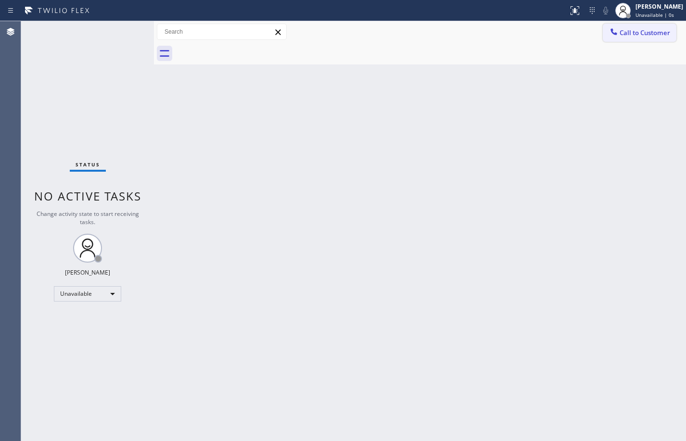
click at [641, 34] on span "Call to Customer" at bounding box center [645, 32] width 51 height 9
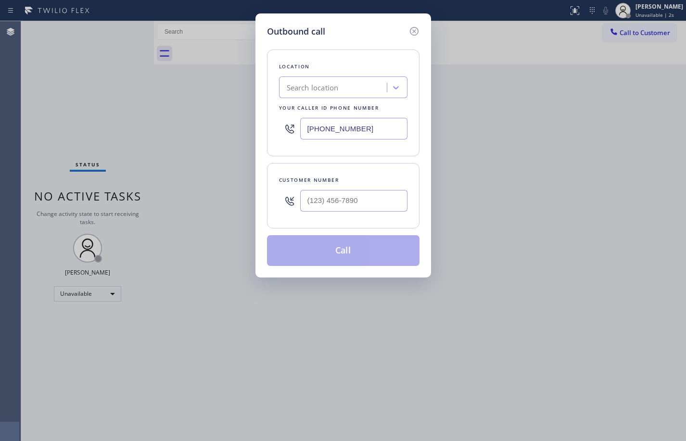
paste input "844-7354"
drag, startPoint x: 397, startPoint y: 127, endPoint x: 327, endPoint y: 122, distance: 69.9
click at [327, 122] on input "[PHONE_NUMBER]" at bounding box center [353, 129] width 107 height 22
click at [372, 129] on input "[PHONE_NUMBER]" at bounding box center [353, 129] width 107 height 22
drag, startPoint x: 381, startPoint y: 130, endPoint x: -1, endPoint y: 140, distance: 382.5
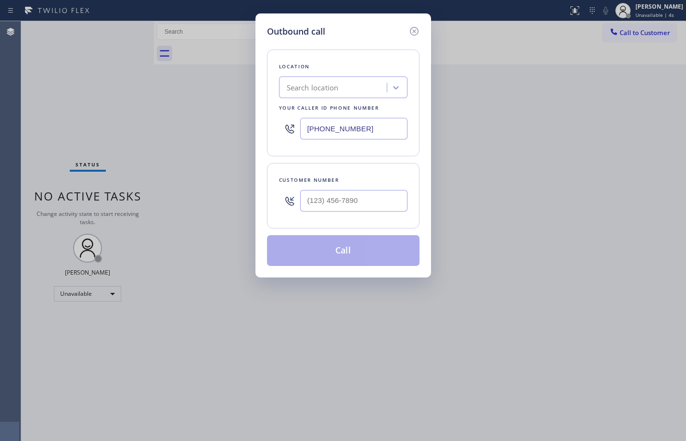
click at [0, 140] on html "Status report No issues detected If you experience an issue, please download th…" at bounding box center [343, 220] width 686 height 441
click at [382, 133] on input "[PHONE_NUMBER]" at bounding box center [353, 129] width 107 height 22
drag, startPoint x: 373, startPoint y: 131, endPoint x: 228, endPoint y: 132, distance: 144.8
click at [250, 135] on div "Outbound call Location Search location Your caller id phone number [PHONE_NUMBE…" at bounding box center [343, 220] width 686 height 441
paste input "844) 735-4685"
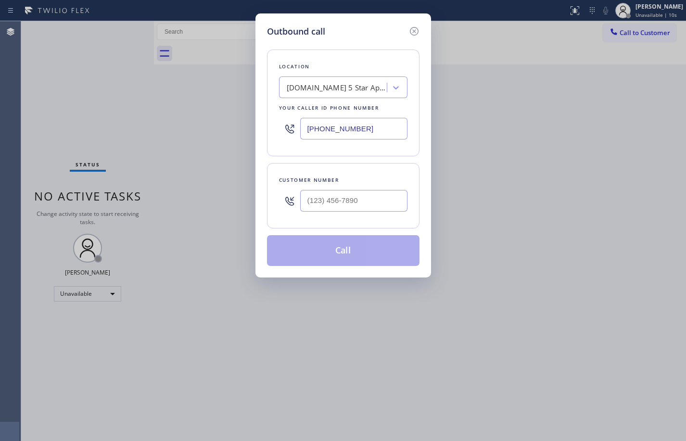
type input "[PHONE_NUMBER]"
click at [328, 201] on input "(___) ___-____" at bounding box center [353, 201] width 107 height 22
paste input "917) 886-2618"
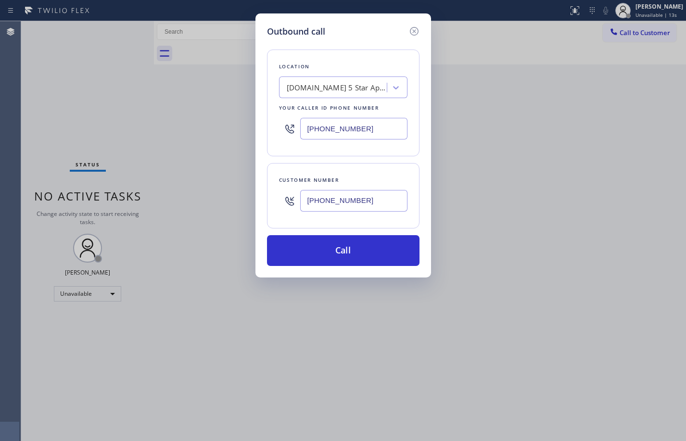
type input "[PHONE_NUMBER]"
click at [89, 122] on div "Outbound call Location [DOMAIN_NAME] 5 Star Appliance Repair Emails Your caller…" at bounding box center [343, 220] width 686 height 441
click at [370, 258] on button "Call" at bounding box center [343, 250] width 152 height 31
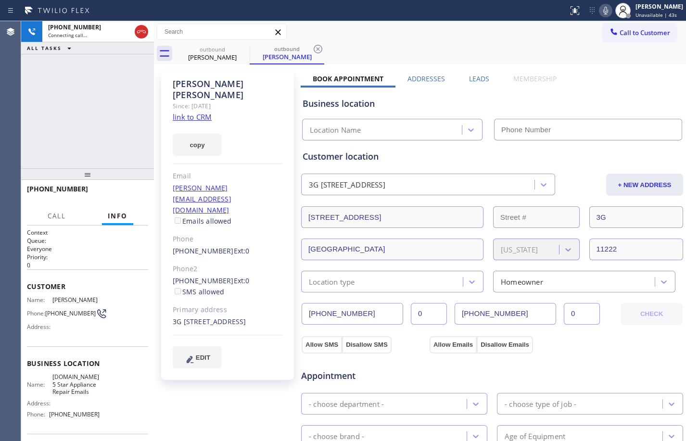
type input "[PHONE_NUMBER]"
click at [600, 7] on icon at bounding box center [606, 11] width 12 height 12
click at [603, 7] on icon at bounding box center [605, 11] width 5 height 8
click at [65, 157] on div "[PHONE_NUMBER] Live | 04:10 ALL TASKS ALL TASKS ACTIVE TASKS TASKS IN WRAP UP" at bounding box center [87, 94] width 133 height 147
click at [79, 135] on div "[PHONE_NUMBER] Live | 04:26 ALL TASKS ALL TASKS ACTIVE TASKS TASKS IN WRAP UP" at bounding box center [87, 94] width 133 height 147
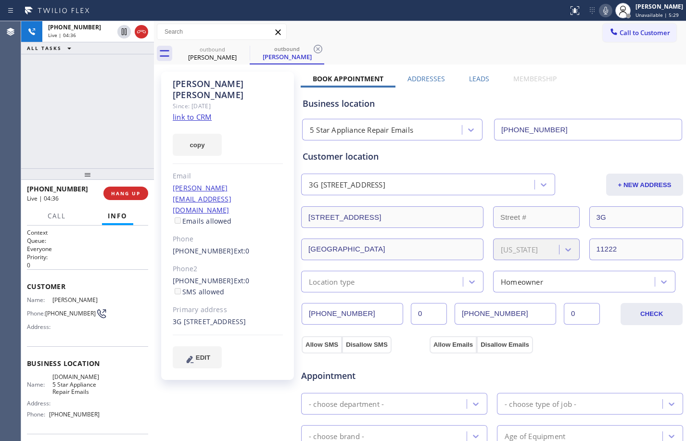
click at [119, 134] on div "[PHONE_NUMBER] Live | 04:36 ALL TASKS ALL TASKS ACTIVE TASKS TASKS IN WRAP UP" at bounding box center [87, 94] width 133 height 147
click at [120, 195] on span "HANG UP" at bounding box center [125, 193] width 29 height 7
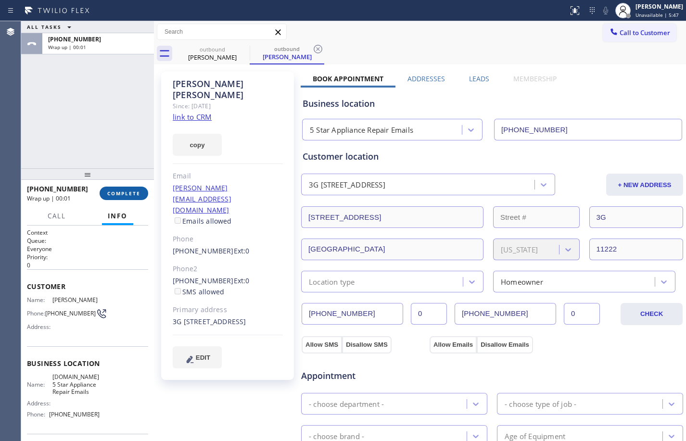
click at [136, 189] on button "COMPLETE" at bounding box center [124, 193] width 49 height 13
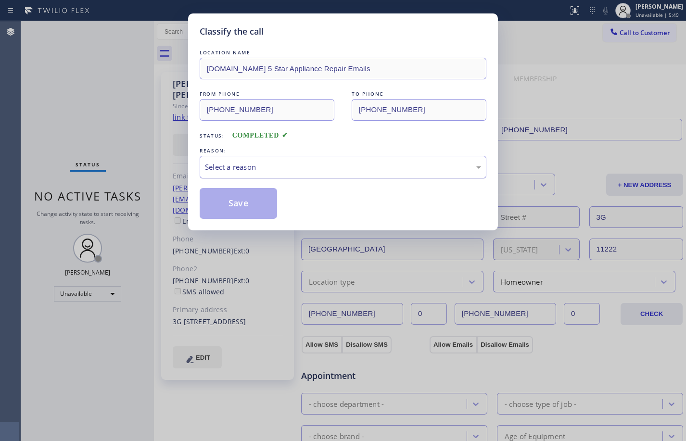
click at [459, 174] on div "Select a reason" at bounding box center [343, 167] width 287 height 23
click at [238, 206] on button "Save" at bounding box center [238, 203] width 77 height 31
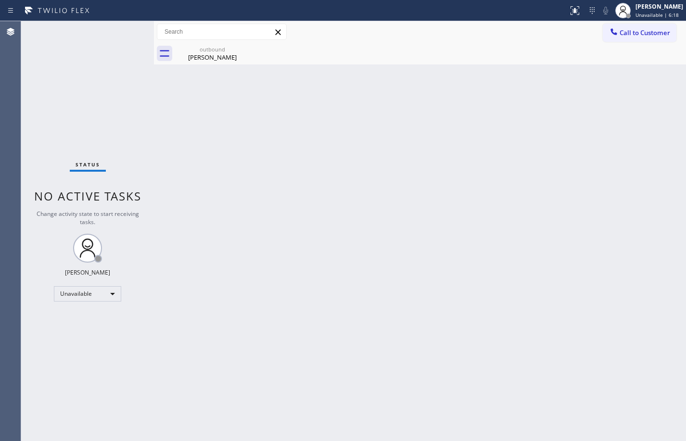
click at [89, 103] on div "Status No active tasks Change activity state to start receiving tasks. [PERSON_…" at bounding box center [87, 231] width 133 height 420
click at [86, 293] on div "Unavailable" at bounding box center [87, 293] width 67 height 15
click at [91, 323] on li "Available" at bounding box center [86, 320] width 65 height 12
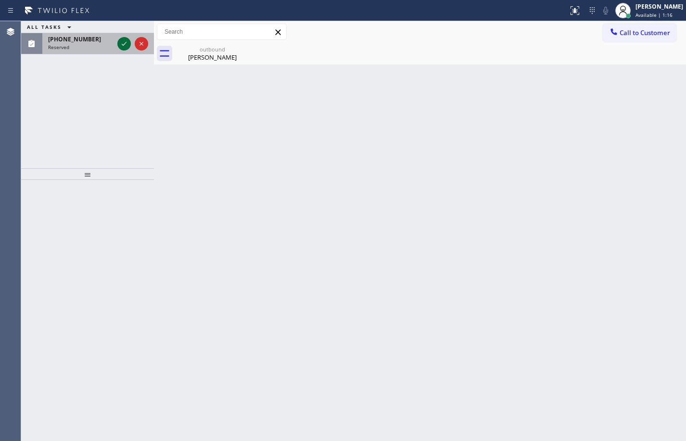
click at [121, 43] on icon at bounding box center [124, 44] width 12 height 12
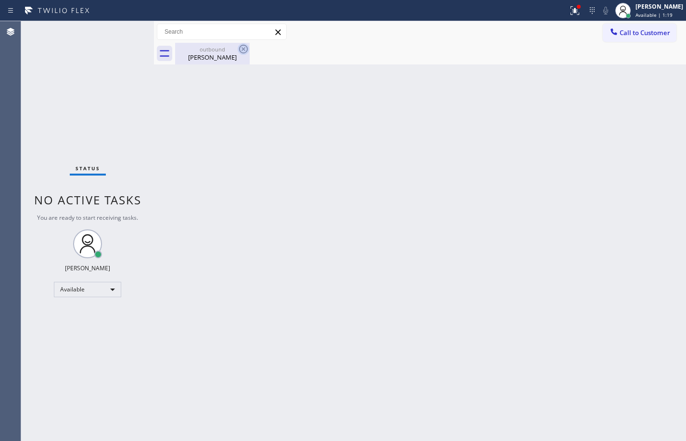
click at [242, 51] on icon at bounding box center [244, 49] width 12 height 12
click at [576, 7] on div at bounding box center [579, 7] width 6 height 6
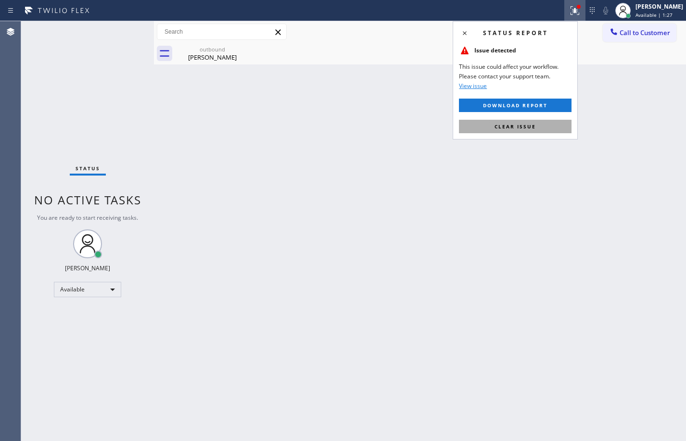
click at [521, 129] on span "Clear issue" at bounding box center [514, 126] width 41 height 7
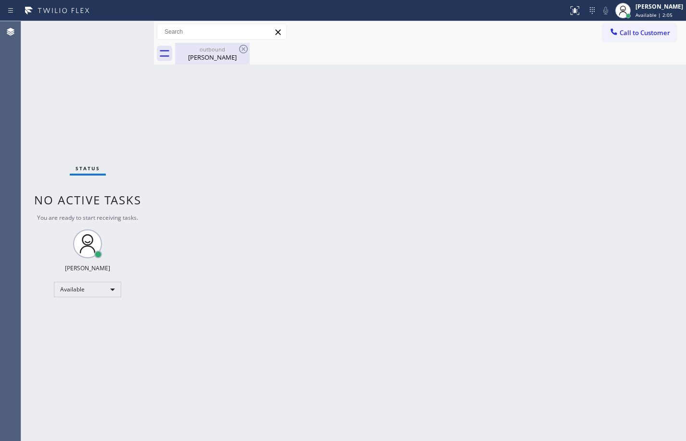
click at [186, 62] on div "outbound [PERSON_NAME]" at bounding box center [212, 54] width 73 height 22
click at [111, 95] on div "Status No active tasks You are ready to start receiving tasks. [PERSON_NAME] Av…" at bounding box center [87, 231] width 133 height 420
click at [67, 98] on div "Status No active tasks You are ready to start receiving tasks. [PERSON_NAME] Av…" at bounding box center [87, 231] width 133 height 420
click at [125, 127] on div "Status No active tasks You are ready to start receiving tasks. [PERSON_NAME] Av…" at bounding box center [87, 231] width 133 height 420
click at [167, 234] on div "Back to Dashboard Change Sender ID Customers Technicians Select a contact Outbo…" at bounding box center [420, 231] width 532 height 420
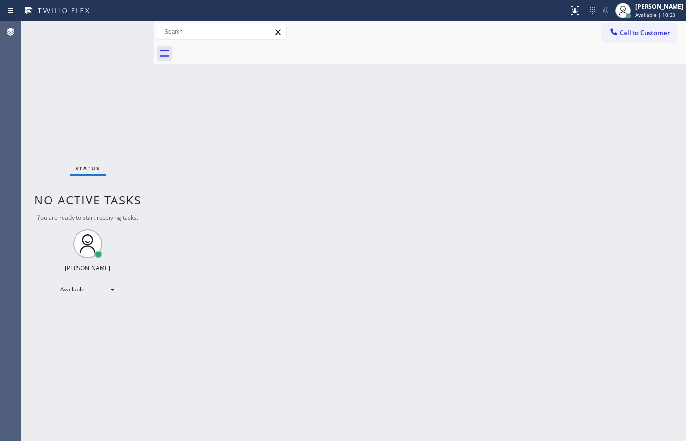
click at [118, 130] on div "Status No active tasks You are ready to start receiving tasks. [PERSON_NAME] Av…" at bounding box center [87, 231] width 133 height 420
click at [96, 286] on div "Available" at bounding box center [87, 289] width 67 height 15
click at [85, 339] on li "Break" at bounding box center [86, 339] width 65 height 12
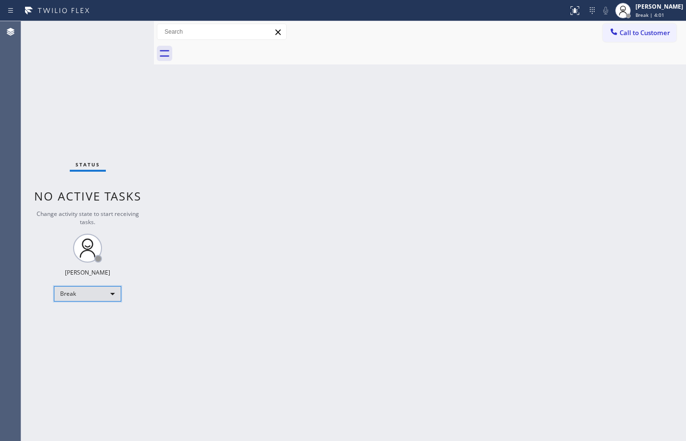
click at [113, 292] on div "Break" at bounding box center [87, 293] width 67 height 15
click at [81, 321] on li "Available" at bounding box center [86, 320] width 65 height 12
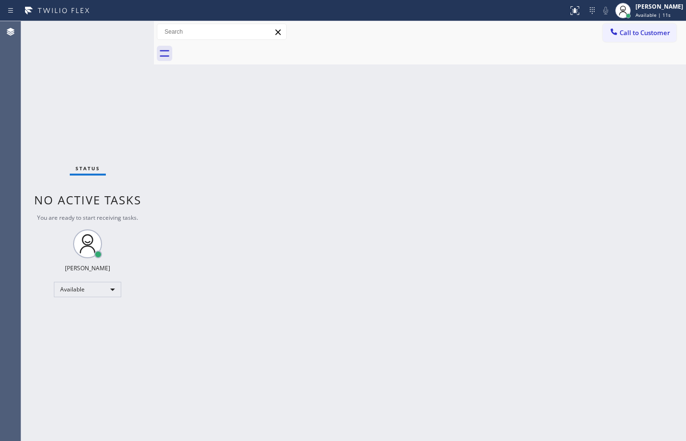
click at [137, 173] on div "Status No active tasks You are ready to start receiving tasks. [PERSON_NAME] Av…" at bounding box center [87, 231] width 133 height 420
click at [122, 38] on div "Status No active tasks You are ready to start receiving tasks. [PERSON_NAME] Av…" at bounding box center [87, 231] width 133 height 420
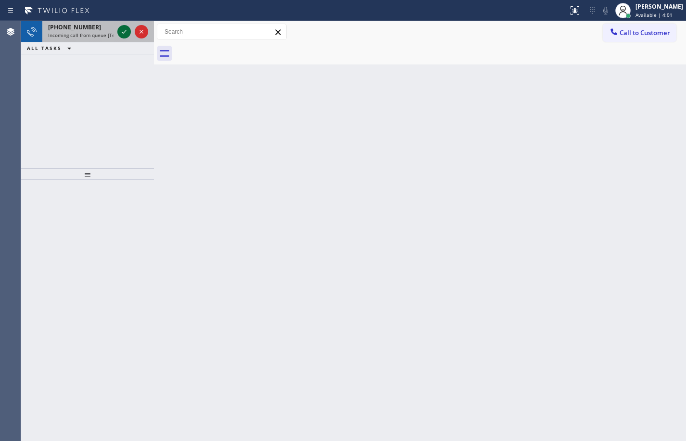
click at [125, 35] on icon at bounding box center [124, 32] width 12 height 12
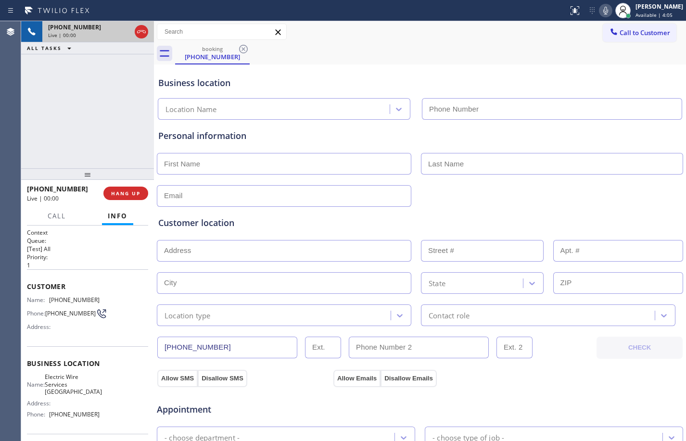
type input "[PHONE_NUMBER]"
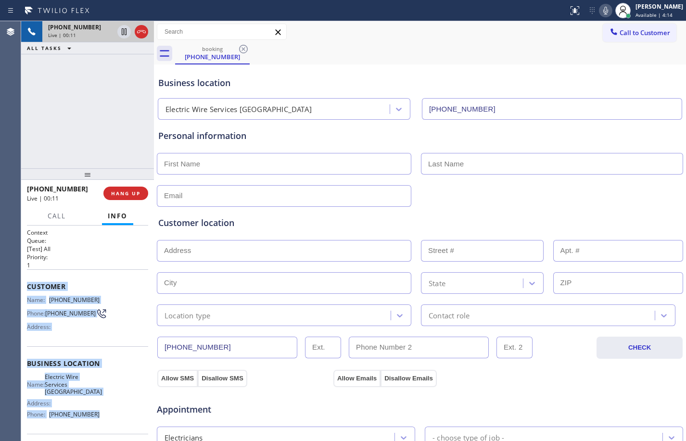
drag, startPoint x: 25, startPoint y: 289, endPoint x: 115, endPoint y: 419, distance: 158.6
click at [115, 419] on div "Context Queue: [Test] All Priority: 1 Customer Name: [PHONE_NUMBER] Phone: [PHO…" at bounding box center [87, 333] width 133 height 215
copy div "Customer Name: [PHONE_NUMBER] Phone: [PHONE_NUMBER] Address: Business location …"
click at [140, 198] on button "HANG UP" at bounding box center [125, 193] width 45 height 13
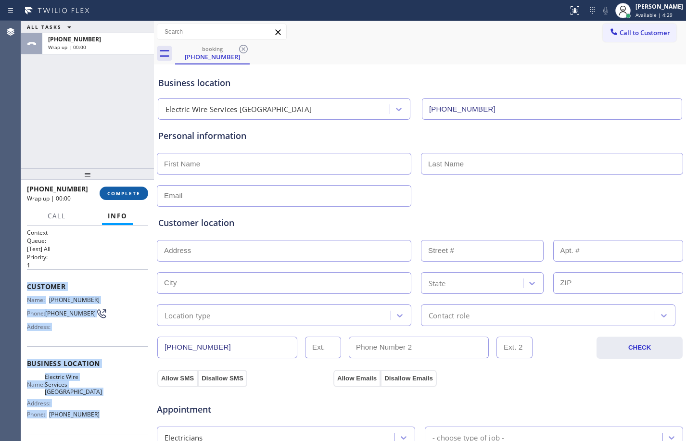
click at [134, 193] on span "COMPLETE" at bounding box center [123, 193] width 33 height 7
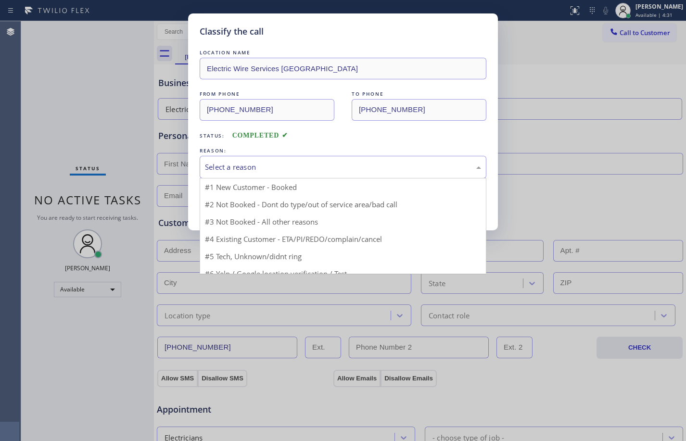
click at [368, 163] on div "Select a reason" at bounding box center [343, 167] width 276 height 11
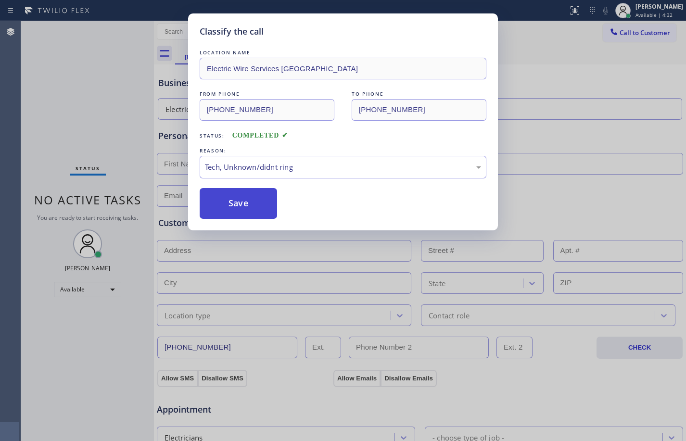
click at [210, 200] on button "Save" at bounding box center [238, 203] width 77 height 31
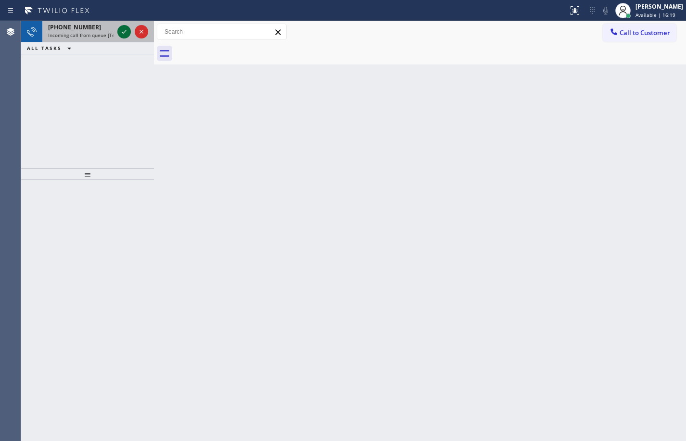
click at [123, 32] on icon at bounding box center [124, 32] width 12 height 12
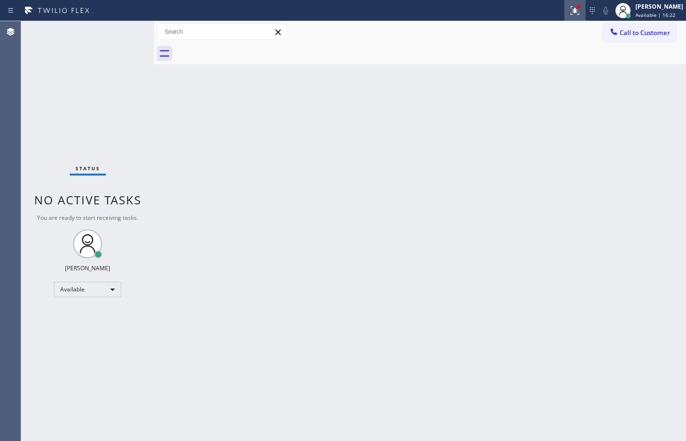
click at [575, 11] on div at bounding box center [574, 11] width 21 height 12
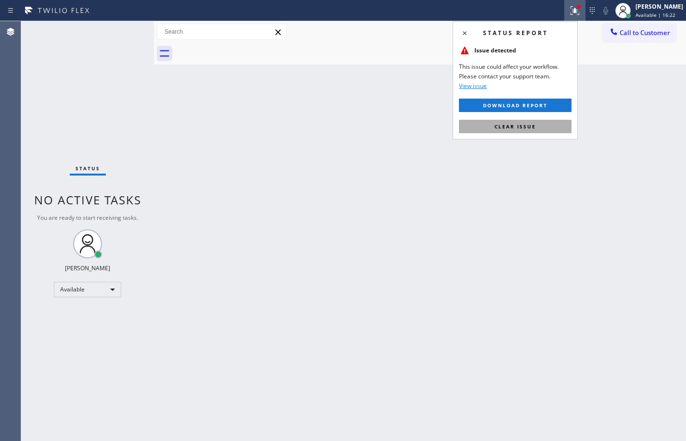
click at [539, 124] on button "Clear issue" at bounding box center [515, 126] width 113 height 13
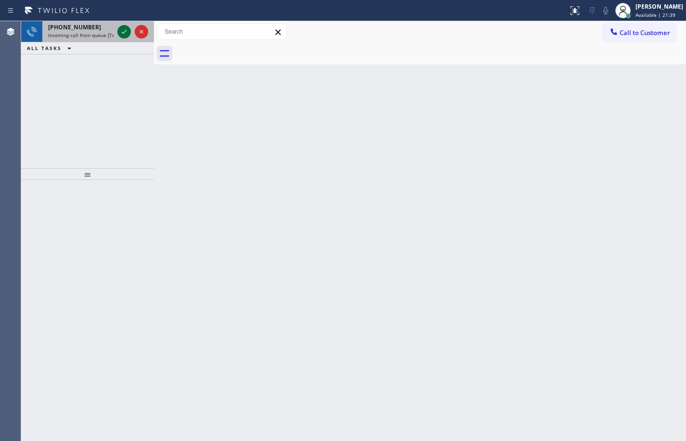
click at [118, 27] on icon at bounding box center [124, 32] width 12 height 12
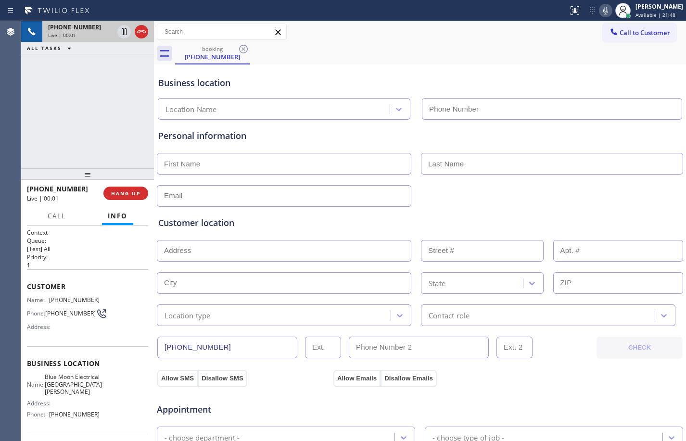
type input "[PHONE_NUMBER]"
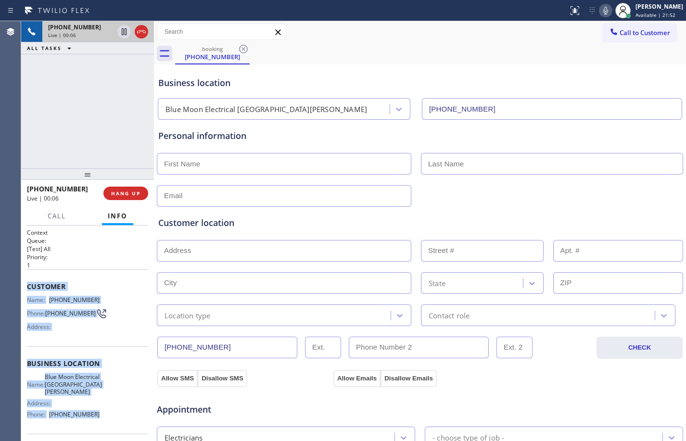
drag, startPoint x: 25, startPoint y: 283, endPoint x: 103, endPoint y: 417, distance: 155.0
click at [103, 417] on div "Context Queue: [Test] All Priority: 1 Customer Name: [PHONE_NUMBER] Phone: [PHO…" at bounding box center [87, 333] width 133 height 215
copy div "Customer Name: [PHONE_NUMBER] Phone: [PHONE_NUMBER] Address: Business location …"
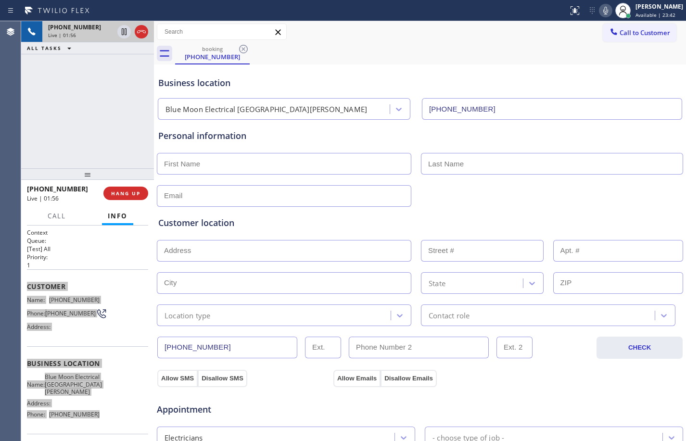
scroll to position [304, 0]
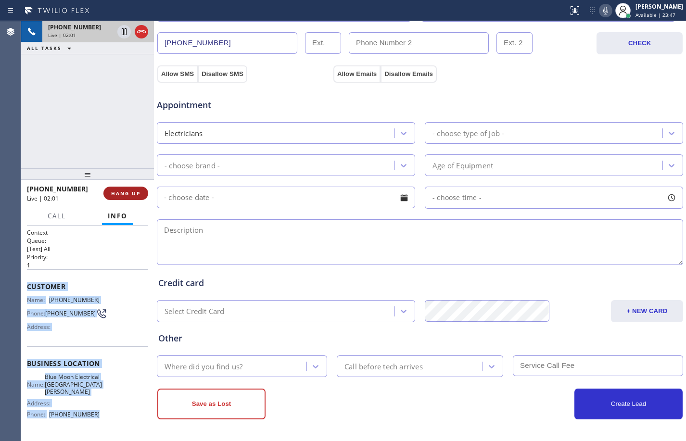
click at [122, 190] on span "HANG UP" at bounding box center [125, 193] width 29 height 7
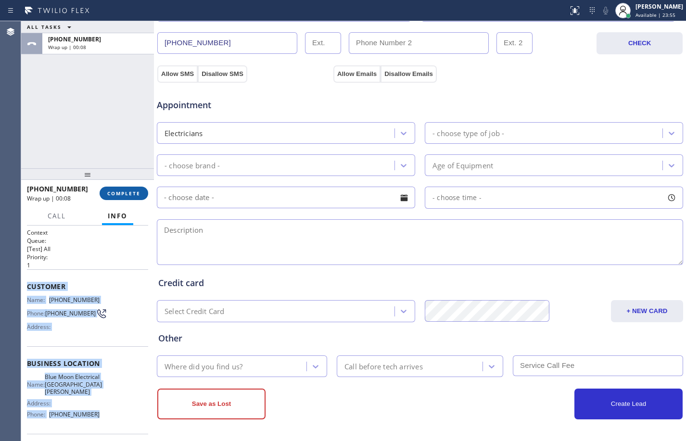
click at [127, 195] on span "COMPLETE" at bounding box center [123, 193] width 33 height 7
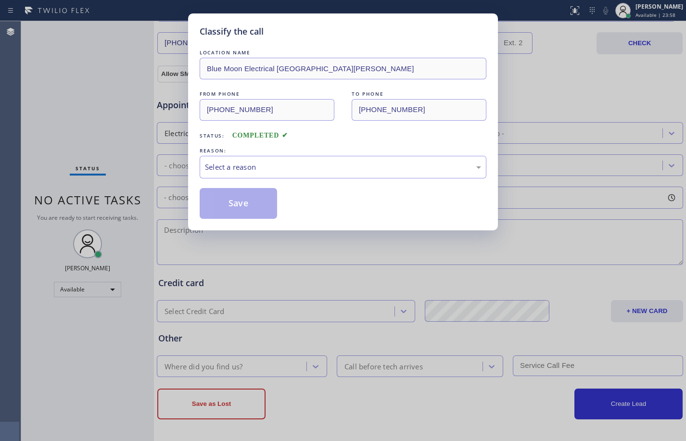
click at [254, 154] on div "REASON:" at bounding box center [343, 151] width 287 height 10
click at [258, 171] on div "Select a reason" at bounding box center [343, 167] width 276 height 11
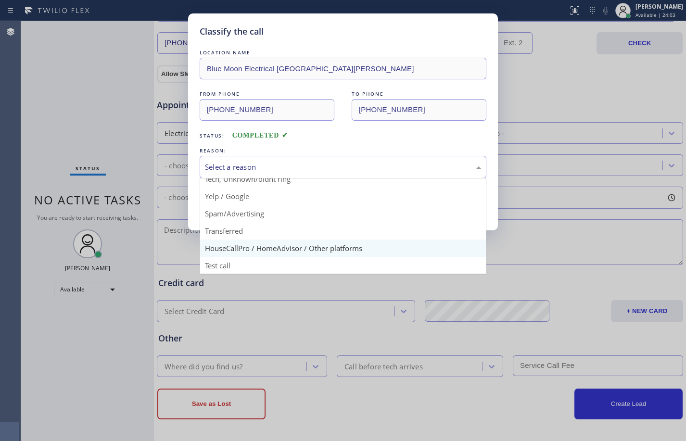
scroll to position [61, 0]
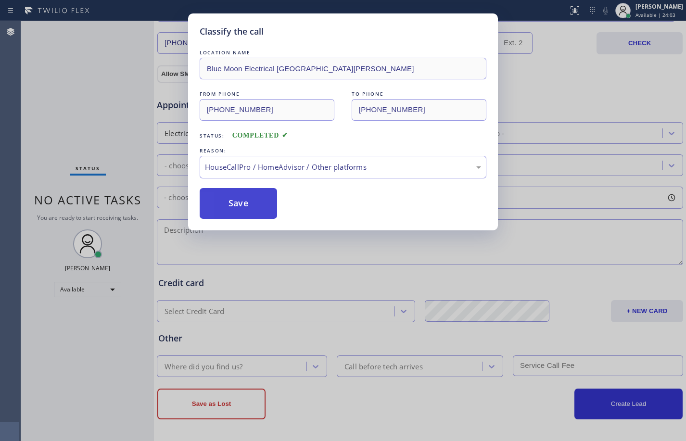
click at [233, 200] on button "Save" at bounding box center [238, 203] width 77 height 31
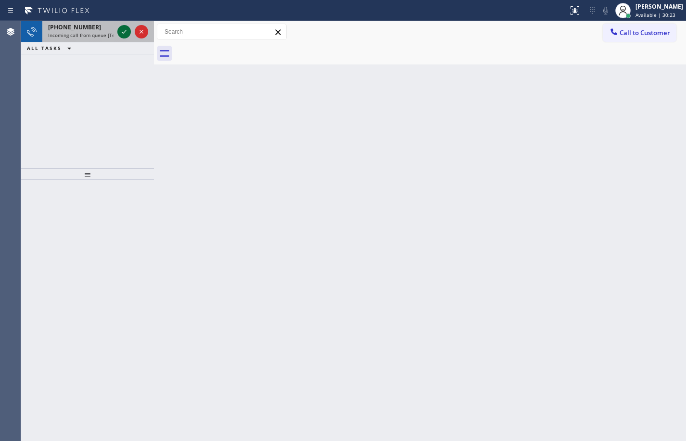
click at [122, 26] on icon at bounding box center [124, 32] width 12 height 12
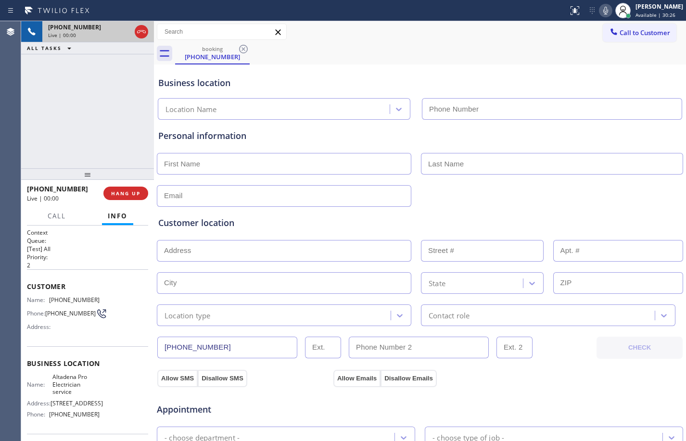
type input "[PHONE_NUMBER]"
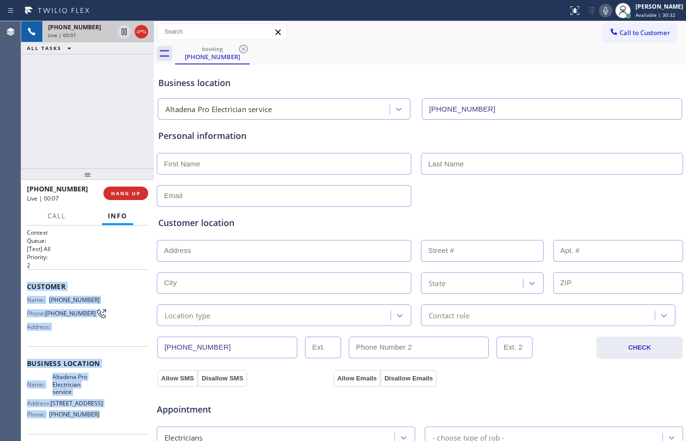
drag, startPoint x: 26, startPoint y: 286, endPoint x: 108, endPoint y: 428, distance: 164.0
click at [108, 428] on div "Context Queue: [Test] All Priority: 2 Customer Name: [PHONE_NUMBER] Phone: [PHO…" at bounding box center [87, 333] width 133 height 215
copy div "Customer Name: [PHONE_NUMBER] Phone: [PHONE_NUMBER] Address: Business location …"
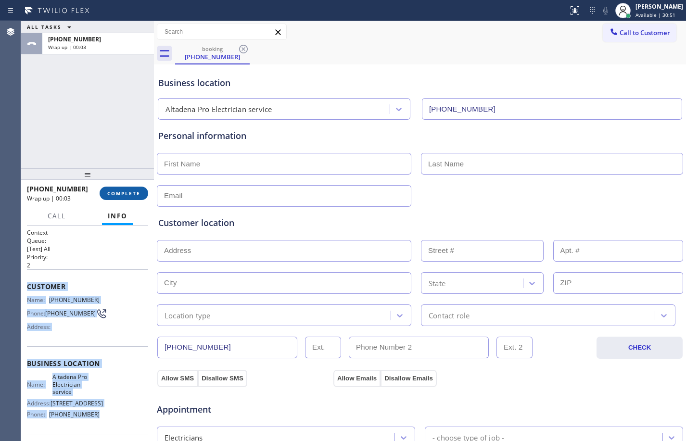
click at [126, 198] on button "COMPLETE" at bounding box center [124, 193] width 49 height 13
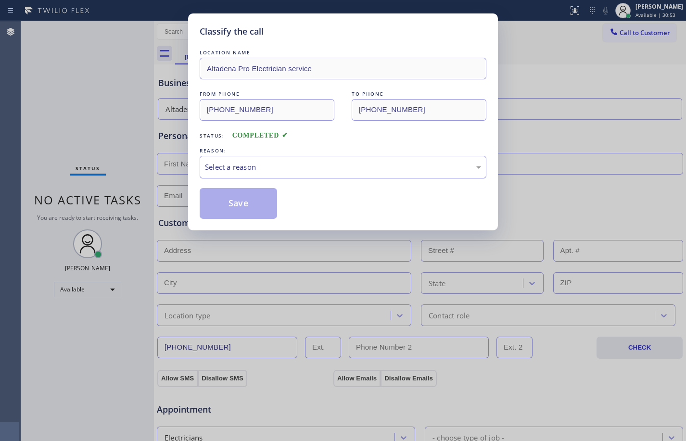
click at [319, 167] on div "Select a reason" at bounding box center [343, 167] width 276 height 11
click at [239, 212] on button "Save" at bounding box center [238, 203] width 77 height 31
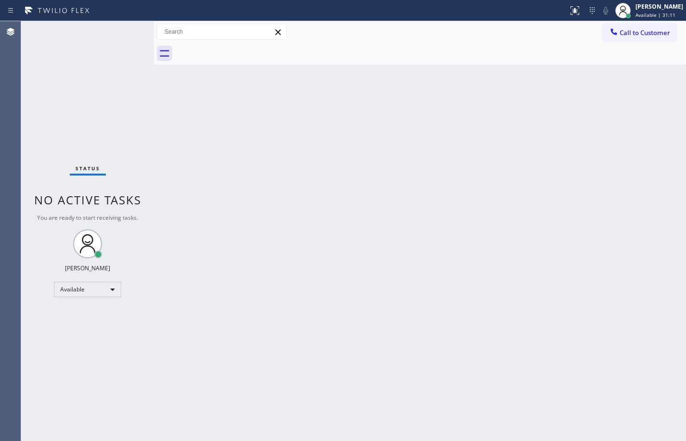
click at [104, 190] on div "Status No active tasks You are ready to start receiving tasks. [PERSON_NAME] Av…" at bounding box center [87, 231] width 133 height 420
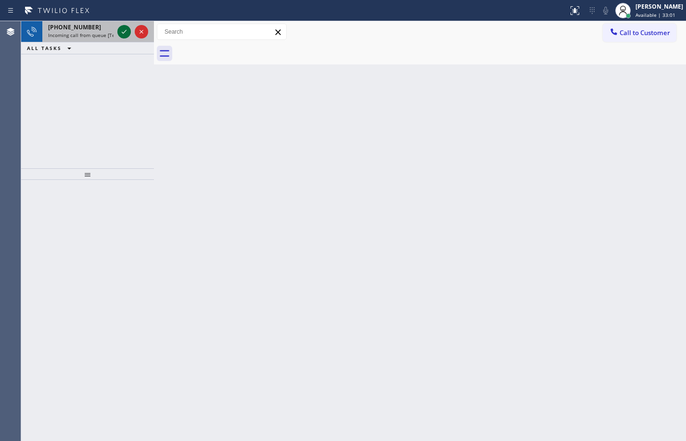
click at [121, 34] on icon at bounding box center [124, 32] width 12 height 12
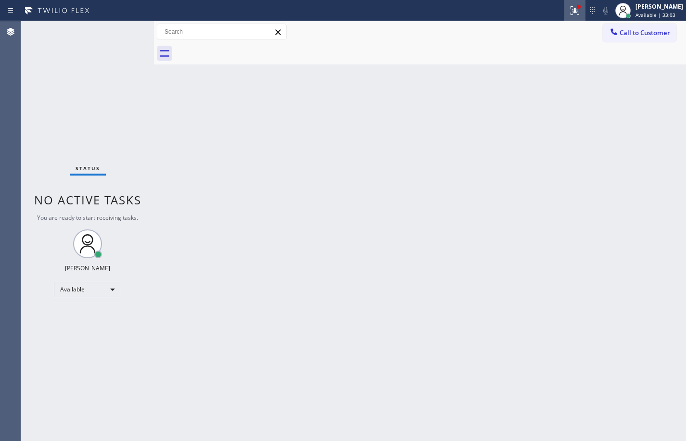
click at [570, 10] on icon at bounding box center [574, 10] width 9 height 9
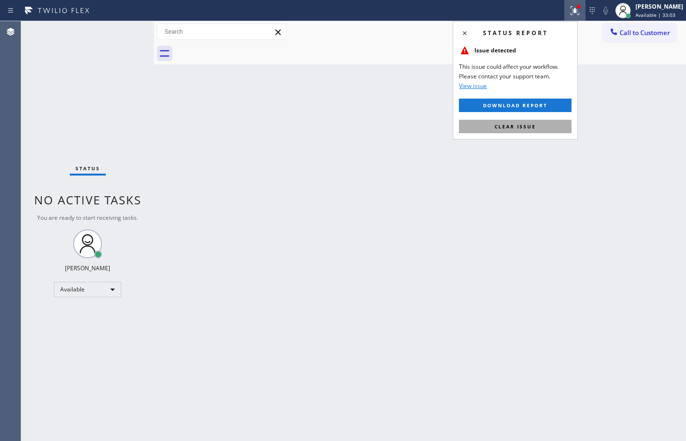
click at [519, 131] on button "Clear issue" at bounding box center [515, 126] width 113 height 13
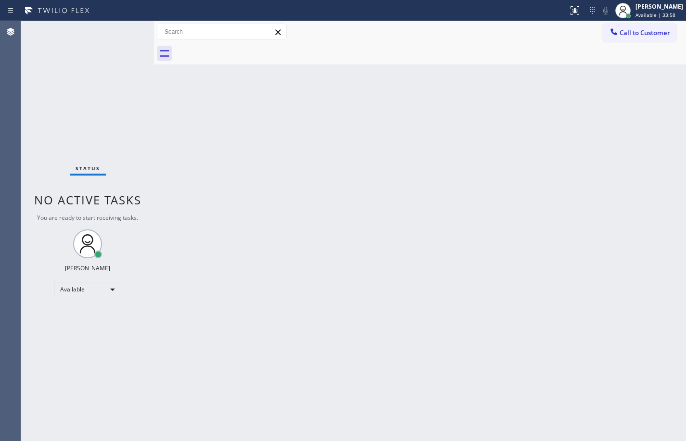
drag, startPoint x: 430, startPoint y: 299, endPoint x: 459, endPoint y: 410, distance: 114.9
click at [460, 413] on div "Back to Dashboard Change Sender ID Customers Technicians Select a contact Outbo…" at bounding box center [420, 231] width 532 height 420
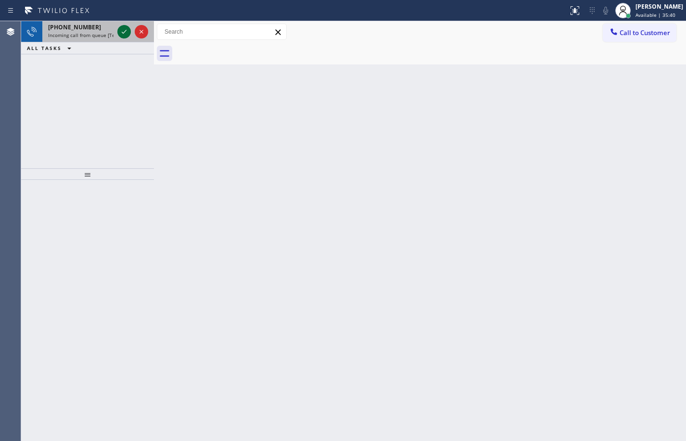
click at [119, 32] on icon at bounding box center [124, 32] width 12 height 12
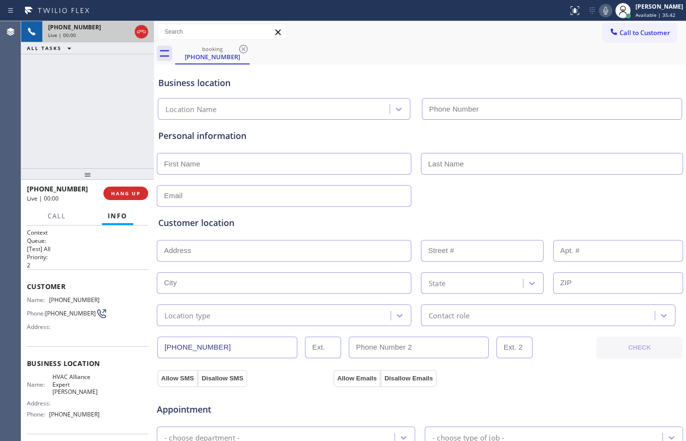
type input "[PHONE_NUMBER]"
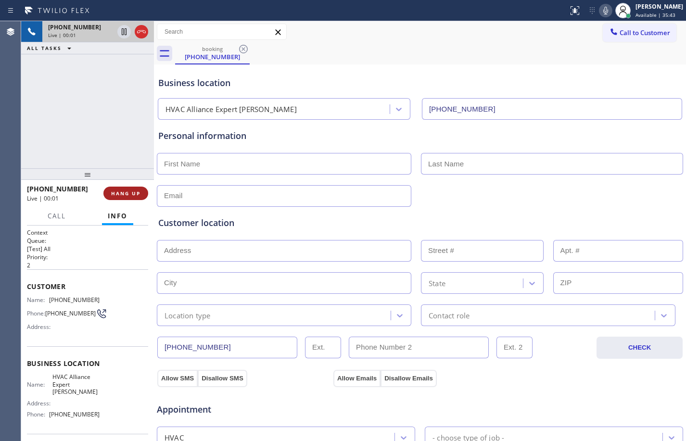
click at [128, 190] on span "HANG UP" at bounding box center [125, 193] width 29 height 7
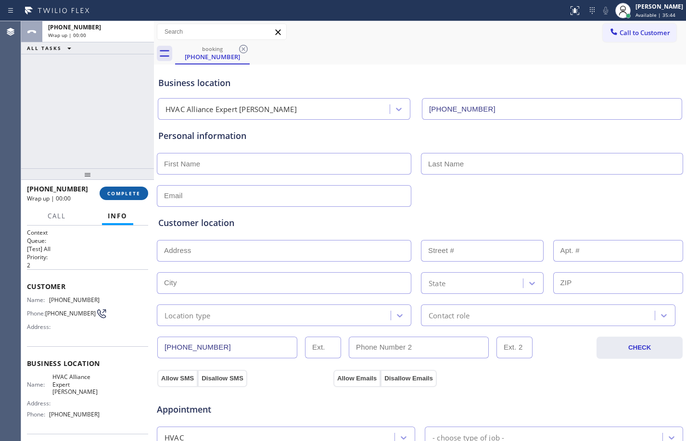
click at [128, 190] on span "COMPLETE" at bounding box center [123, 193] width 33 height 7
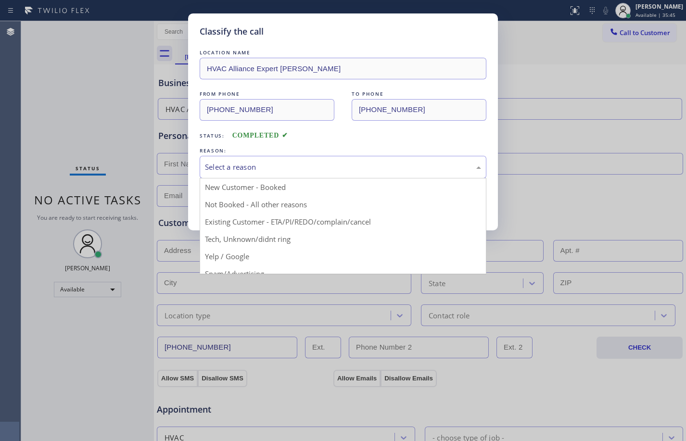
click at [329, 162] on div "Select a reason" at bounding box center [343, 167] width 276 height 11
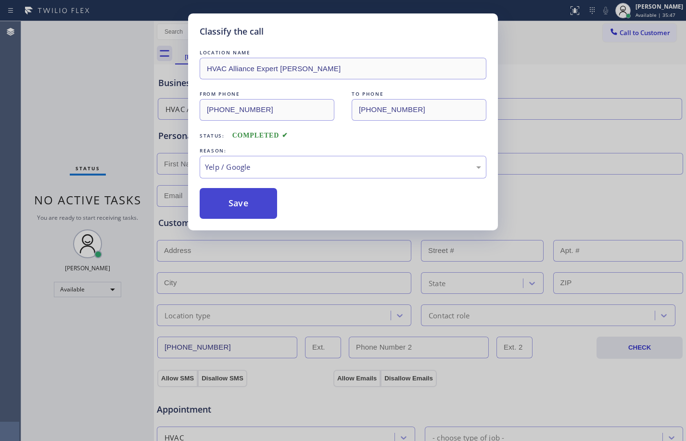
click at [235, 199] on button "Save" at bounding box center [238, 203] width 77 height 31
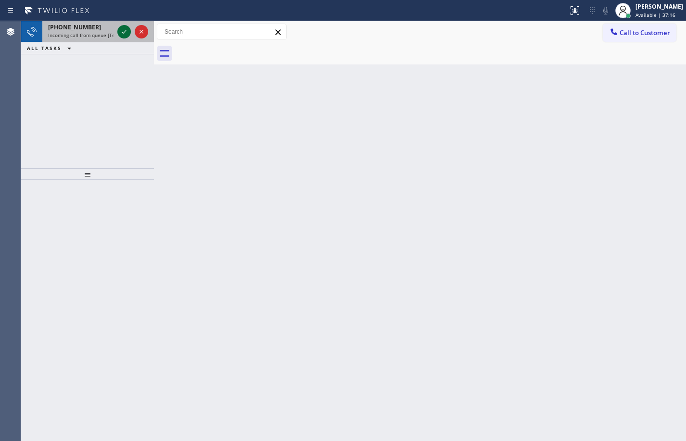
click at [122, 30] on icon at bounding box center [124, 32] width 12 height 12
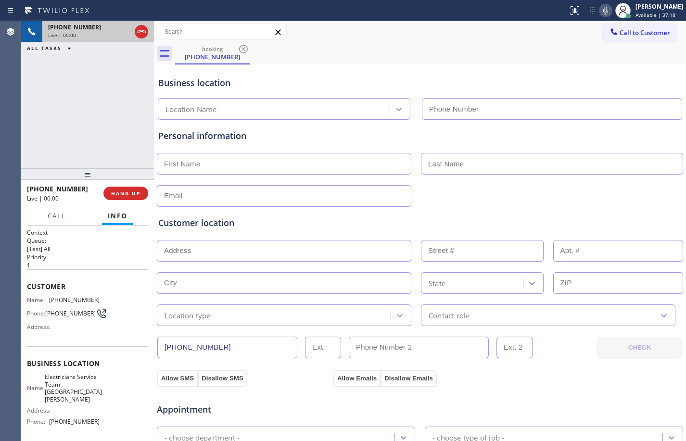
type input "[PHONE_NUMBER]"
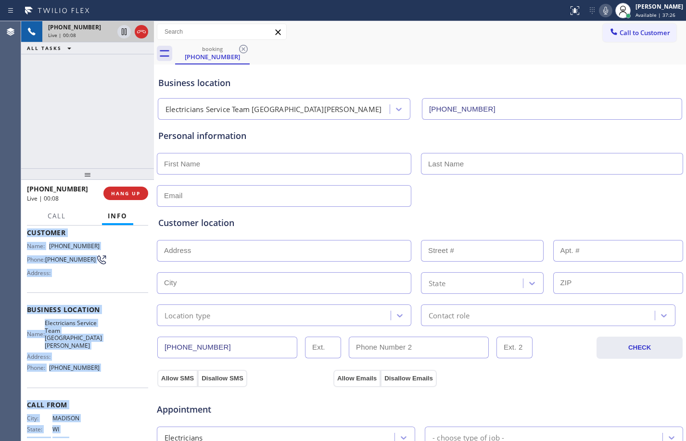
scroll to position [72, 0]
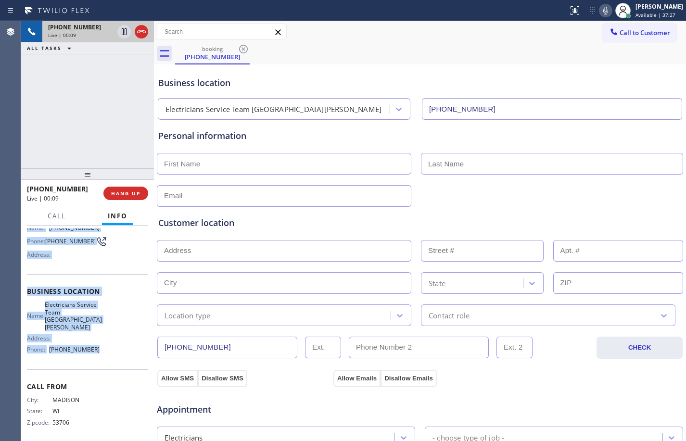
drag, startPoint x: 28, startPoint y: 287, endPoint x: 123, endPoint y: 353, distance: 115.4
click at [123, 353] on div "Context Queue: [Test] All Priority: 1 Customer Name: [PHONE_NUMBER] Phone: [PHO…" at bounding box center [87, 299] width 121 height 286
copy div "Customer Name: [PHONE_NUMBER] Phone: [PHONE_NUMBER] Address: Business location …"
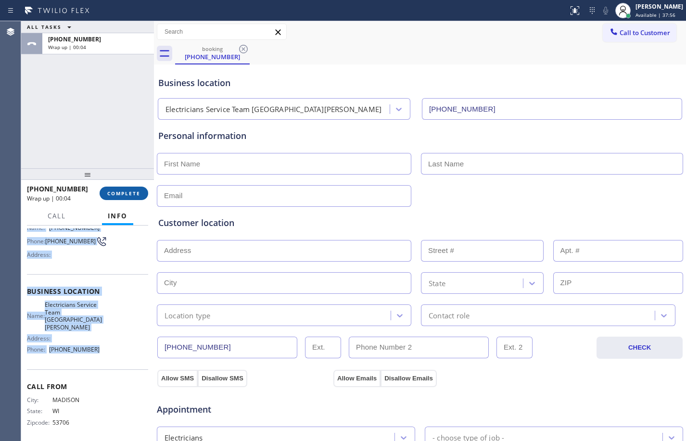
click at [125, 192] on span "COMPLETE" at bounding box center [123, 193] width 33 height 7
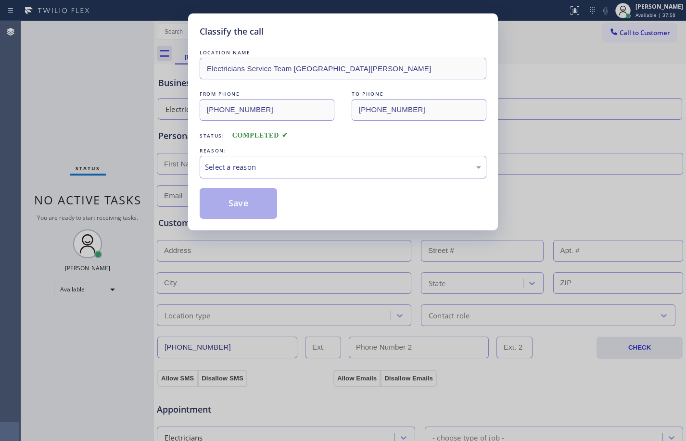
click at [334, 162] on div "Select a reason" at bounding box center [343, 167] width 276 height 11
click at [260, 206] on button "Save" at bounding box center [238, 203] width 77 height 31
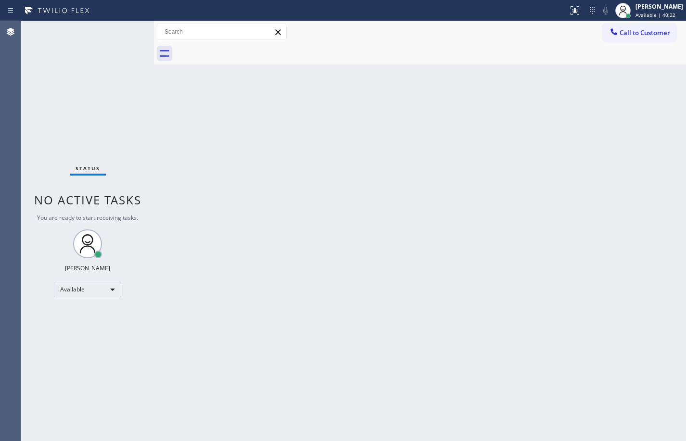
click at [111, 119] on div "Status No active tasks You are ready to start receiving tasks. [PERSON_NAME] Av…" at bounding box center [87, 231] width 133 height 420
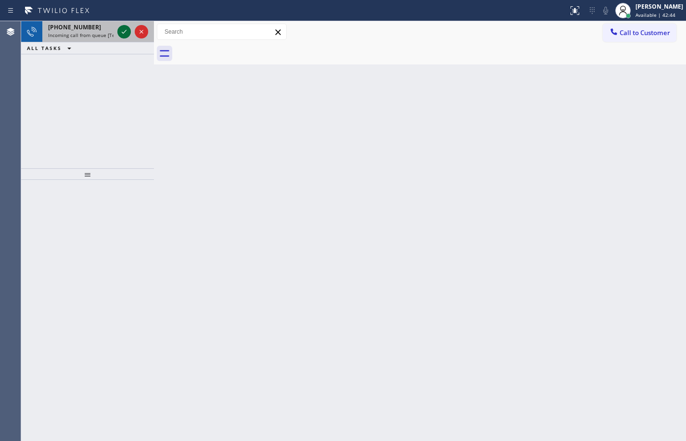
click at [121, 31] on icon at bounding box center [124, 32] width 12 height 12
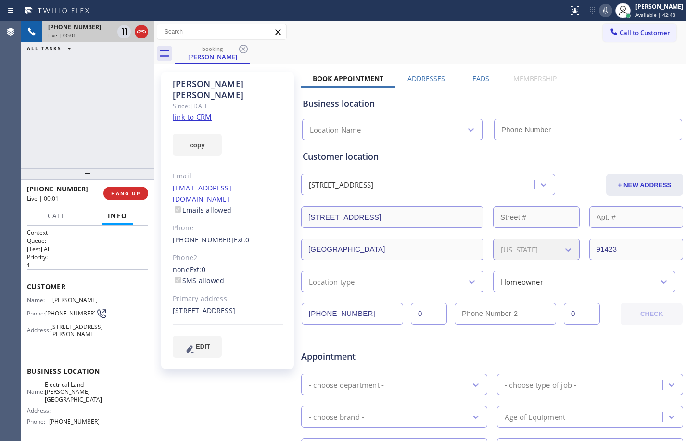
type input "[PHONE_NUMBER]"
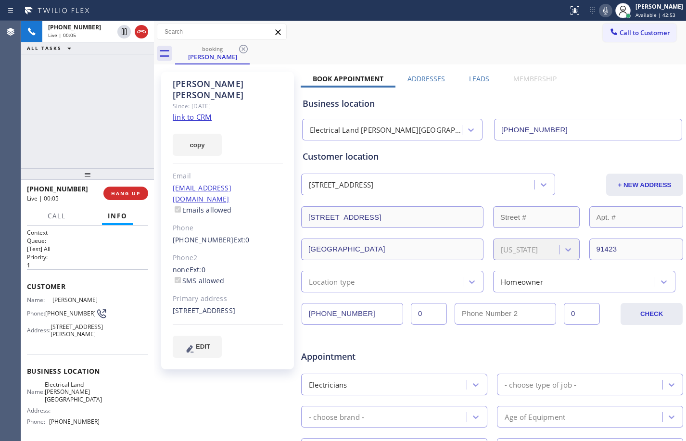
click at [196, 112] on link "link to CRM" at bounding box center [192, 117] width 39 height 10
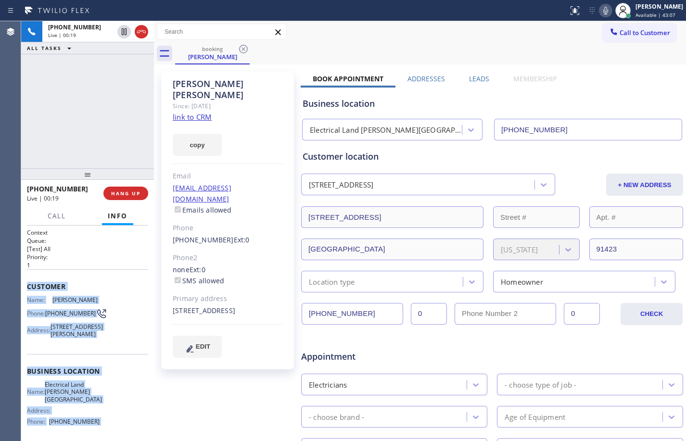
scroll to position [87, 0]
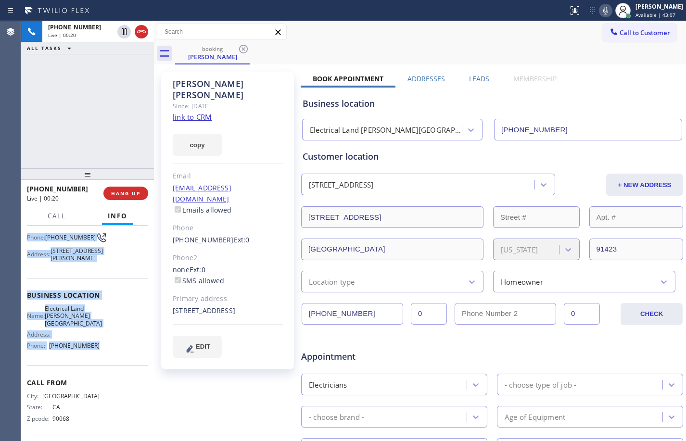
drag, startPoint x: 27, startPoint y: 285, endPoint x: 101, endPoint y: 352, distance: 99.8
click at [101, 352] on div "Context Queue: [Test] All Priority: 1 Customer Name: [PERSON_NAME] Phone: [PHON…" at bounding box center [87, 295] width 121 height 286
copy div "Customer Name: [PERSON_NAME] Phone: [PHONE_NUMBER] Address: [STREET_ADDRESS][PE…"
click at [126, 30] on icon at bounding box center [124, 31] width 5 height 7
click at [600, 5] on icon at bounding box center [606, 11] width 12 height 12
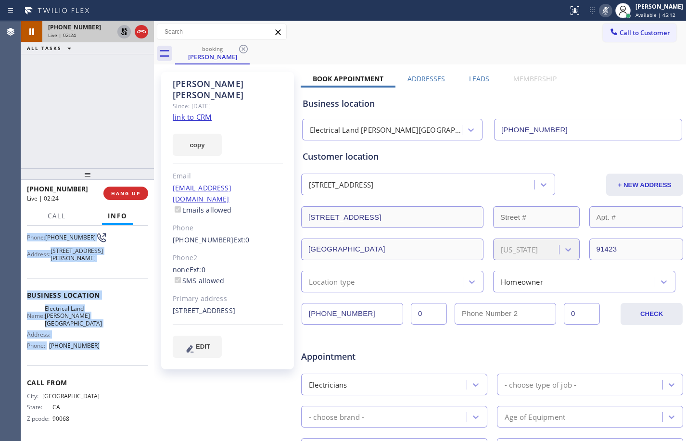
click at [128, 35] on icon at bounding box center [124, 32] width 12 height 12
click at [600, 6] on icon at bounding box center [606, 11] width 12 height 12
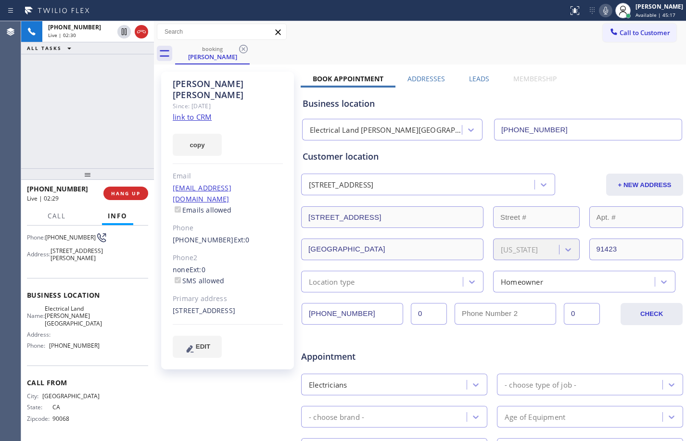
click at [118, 133] on div "[PHONE_NUMBER] Live | 02:30 ALL TASKS ALL TASKS ACTIVE TASKS TASKS IN WRAP UP" at bounding box center [87, 94] width 133 height 147
click at [139, 196] on span "HANG UP" at bounding box center [125, 193] width 29 height 7
click at [130, 197] on button "HANG UP" at bounding box center [125, 193] width 45 height 13
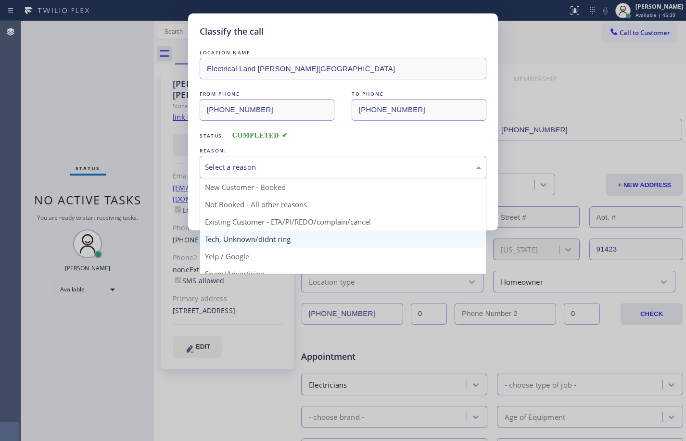
drag, startPoint x: 379, startPoint y: 164, endPoint x: 280, endPoint y: 230, distance: 119.0
click at [377, 167] on div "Select a reason" at bounding box center [343, 167] width 276 height 11
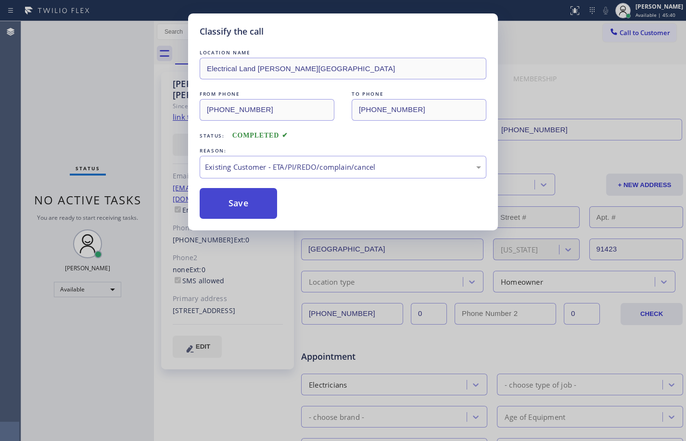
click at [261, 215] on button "Save" at bounding box center [238, 203] width 77 height 31
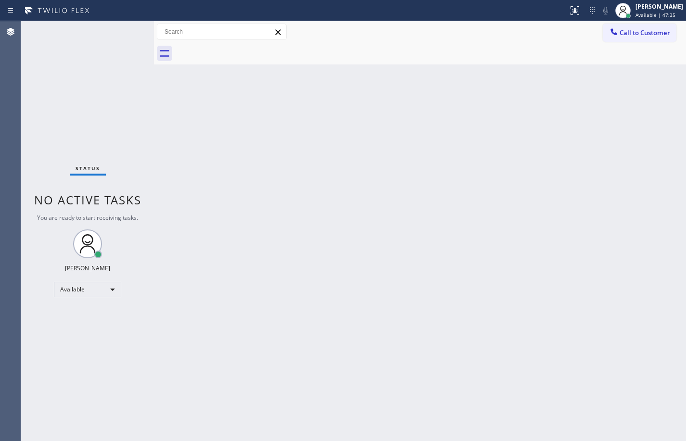
click at [179, 137] on div "Back to Dashboard Change Sender ID Customers Technicians Select a contact Outbo…" at bounding box center [420, 231] width 532 height 420
click at [163, 95] on div "Back to Dashboard Change Sender ID Customers Technicians Select a contact Outbo…" at bounding box center [420, 231] width 532 height 420
click at [107, 284] on div "Available" at bounding box center [87, 289] width 67 height 15
click at [87, 337] on li "Break" at bounding box center [86, 339] width 65 height 12
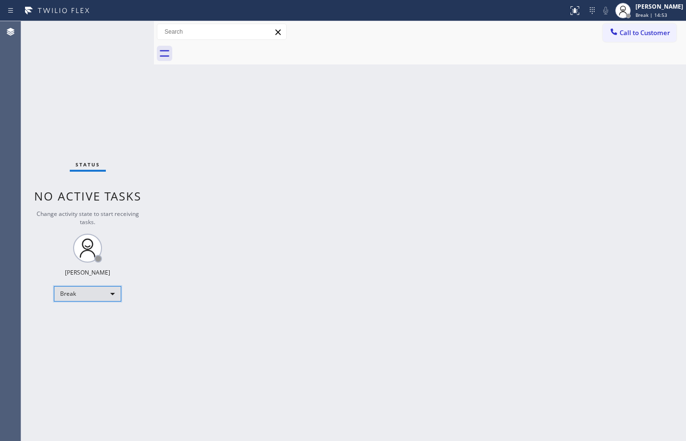
click at [100, 296] on div "Break" at bounding box center [87, 293] width 67 height 15
click at [90, 318] on li "Available" at bounding box center [86, 320] width 65 height 12
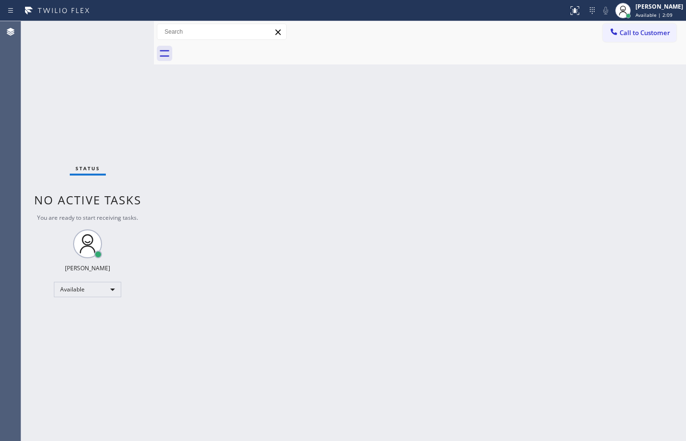
drag, startPoint x: 130, startPoint y: 93, endPoint x: 569, endPoint y: 380, distance: 523.6
click at [136, 102] on div "Status No active tasks You are ready to start receiving tasks. [PERSON_NAME] Av…" at bounding box center [87, 231] width 133 height 420
click at [130, 38] on div "Status No active tasks You are ready to start receiving tasks. [PERSON_NAME] Av…" at bounding box center [87, 231] width 133 height 420
click at [602, 261] on div "Back to Dashboard Change Sender ID Customers Technicians Select a contact Outbo…" at bounding box center [420, 231] width 532 height 420
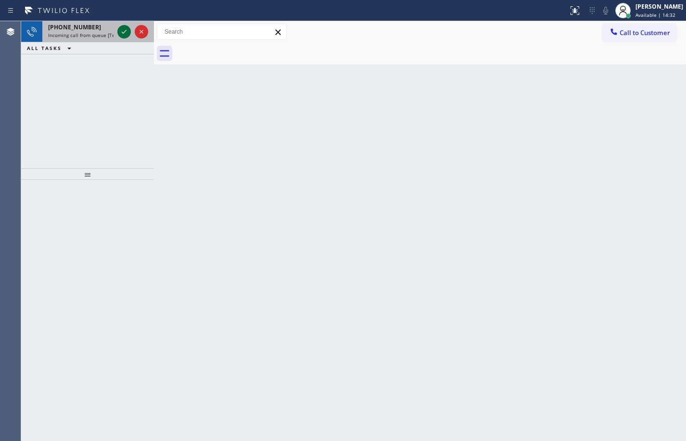
drag, startPoint x: 124, startPoint y: 22, endPoint x: 121, endPoint y: 40, distance: 18.4
click at [123, 30] on div at bounding box center [132, 31] width 35 height 21
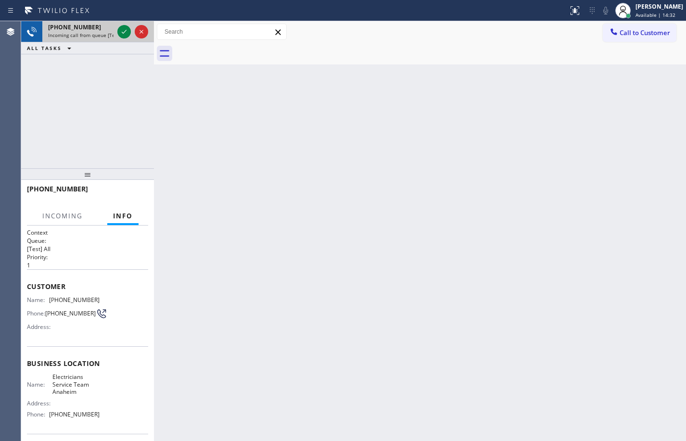
click at [121, 40] on div at bounding box center [132, 31] width 35 height 21
click at [121, 36] on icon at bounding box center [124, 32] width 12 height 12
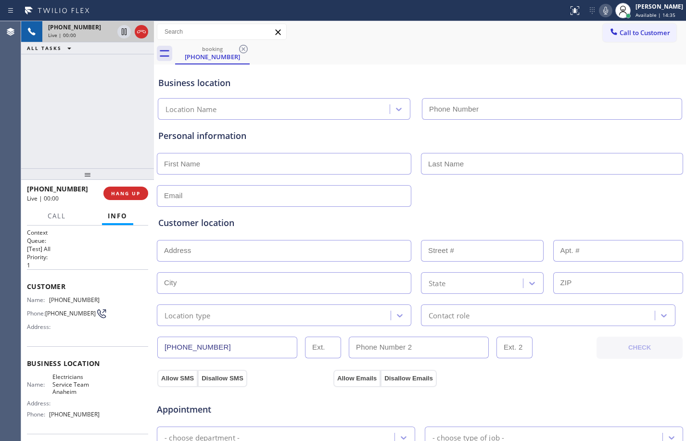
type input "[PHONE_NUMBER]"
click at [132, 196] on span "HANG UP" at bounding box center [125, 193] width 29 height 7
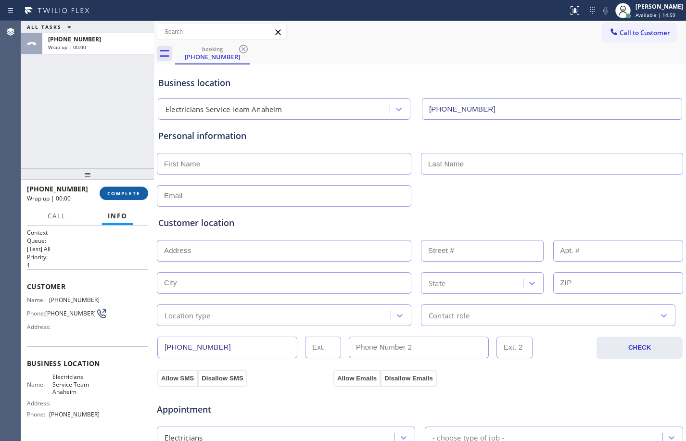
click at [132, 196] on span "COMPLETE" at bounding box center [123, 193] width 33 height 7
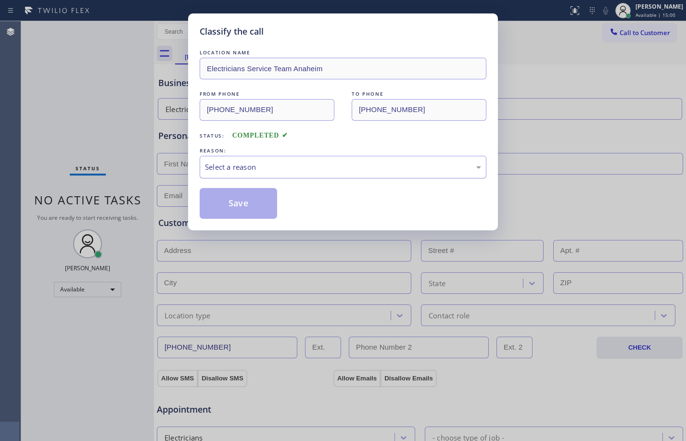
click at [382, 171] on div "Select a reason" at bounding box center [343, 167] width 276 height 11
click at [247, 211] on button "Save" at bounding box center [238, 203] width 77 height 31
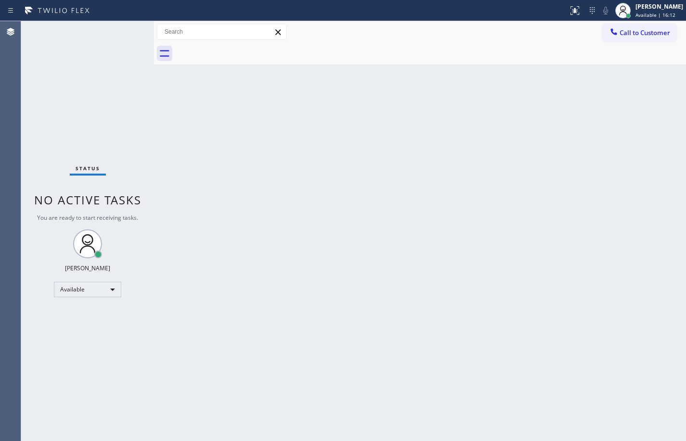
click at [133, 167] on div "Status No active tasks You are ready to start receiving tasks. [PERSON_NAME] Av…" at bounding box center [87, 231] width 133 height 420
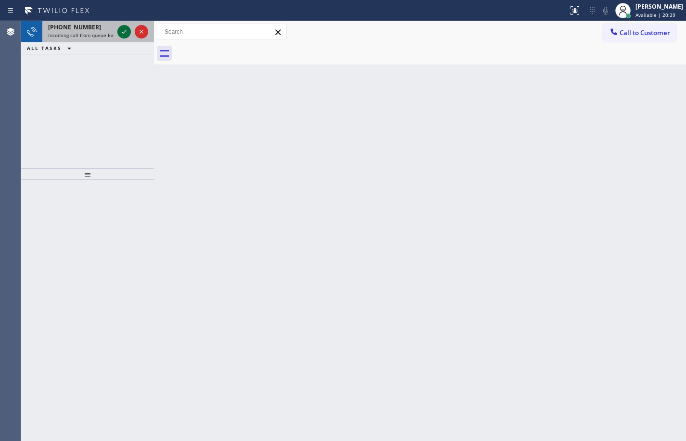
click at [124, 34] on icon at bounding box center [124, 32] width 12 height 12
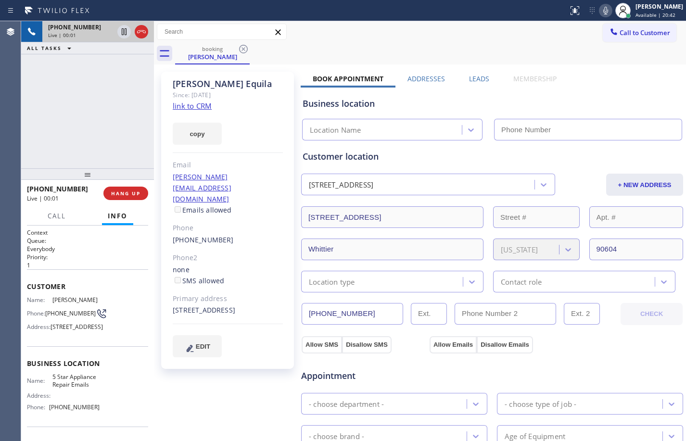
type input "[PHONE_NUMBER]"
click at [195, 107] on link "link to CRM" at bounding box center [192, 106] width 39 height 10
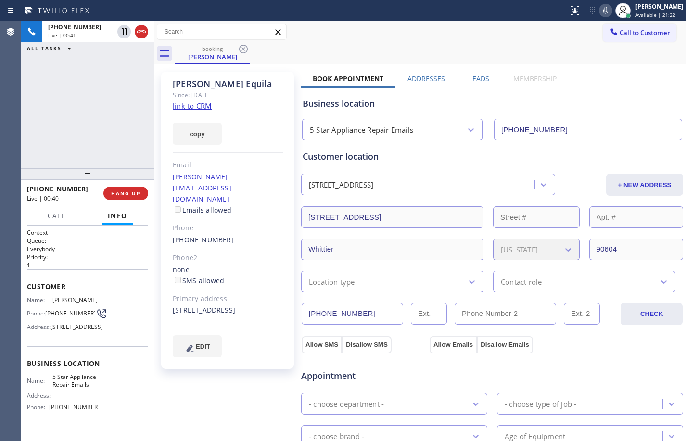
drag, startPoint x: 122, startPoint y: 34, endPoint x: 261, endPoint y: 35, distance: 138.5
click at [122, 34] on icon at bounding box center [124, 31] width 5 height 7
click at [602, 14] on icon at bounding box center [606, 11] width 12 height 12
click at [125, 33] on icon at bounding box center [124, 31] width 7 height 7
click at [603, 11] on icon at bounding box center [605, 11] width 5 height 8
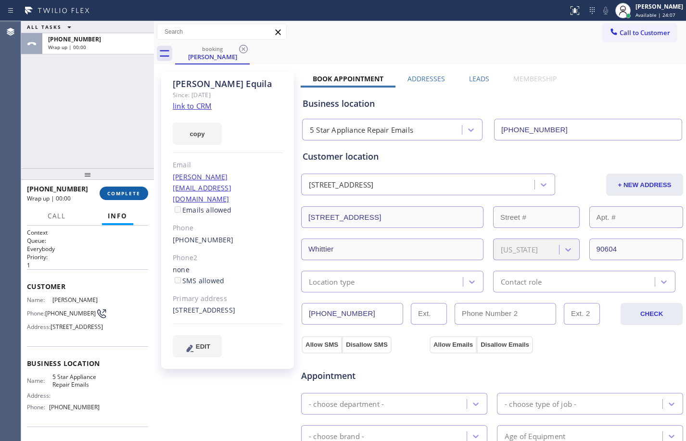
click at [126, 196] on span "COMPLETE" at bounding box center [123, 193] width 33 height 7
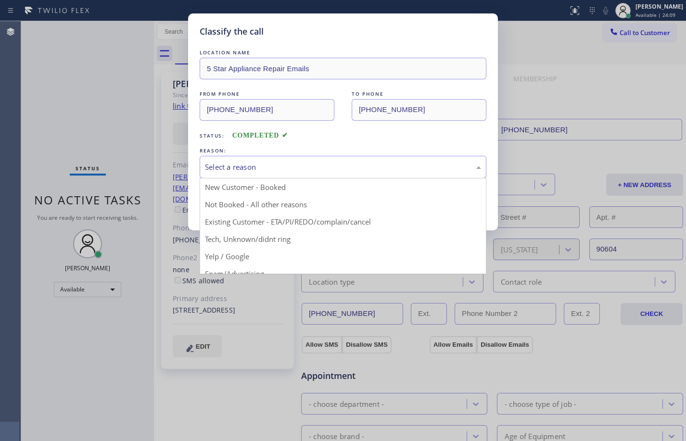
click at [327, 164] on div "Select a reason" at bounding box center [343, 167] width 276 height 11
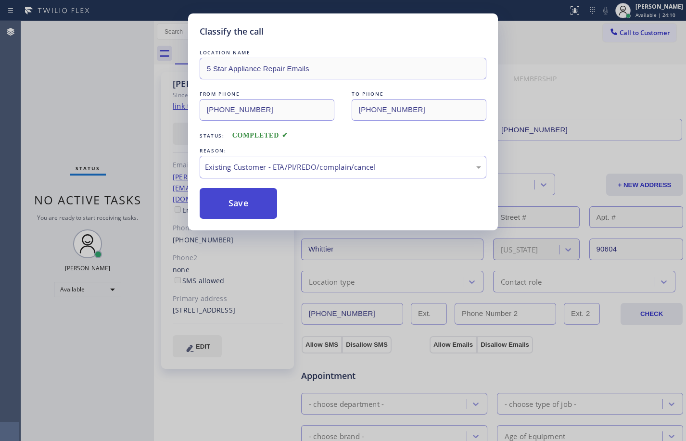
click at [242, 213] on button "Save" at bounding box center [238, 203] width 77 height 31
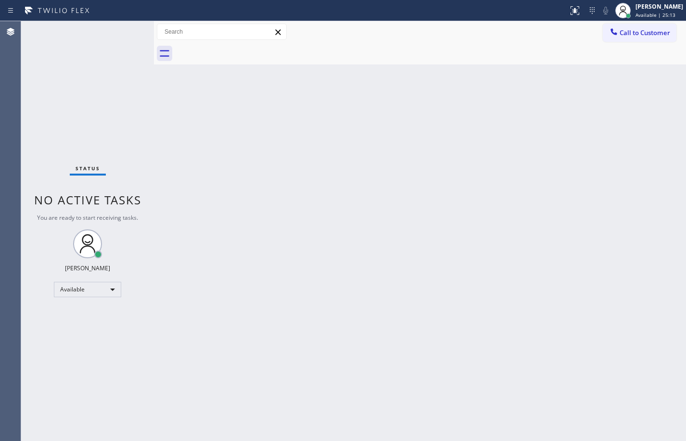
drag, startPoint x: 110, startPoint y: 178, endPoint x: 136, endPoint y: 166, distance: 28.4
click at [110, 178] on div "Status No active tasks You are ready to start receiving tasks. [PERSON_NAME] Av…" at bounding box center [87, 231] width 133 height 420
click at [491, 222] on div "Back to Dashboard Change Sender ID Customers Technicians Select a contact Outbo…" at bounding box center [420, 231] width 532 height 420
click at [122, 30] on div "Status No active tasks You are ready to start receiving tasks. [PERSON_NAME] Av…" at bounding box center [87, 231] width 133 height 420
click at [104, 292] on div "Available" at bounding box center [87, 289] width 67 height 15
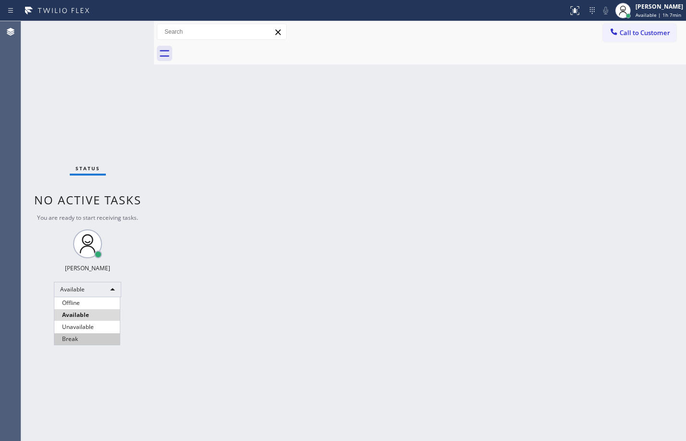
click at [89, 341] on li "Break" at bounding box center [86, 339] width 65 height 12
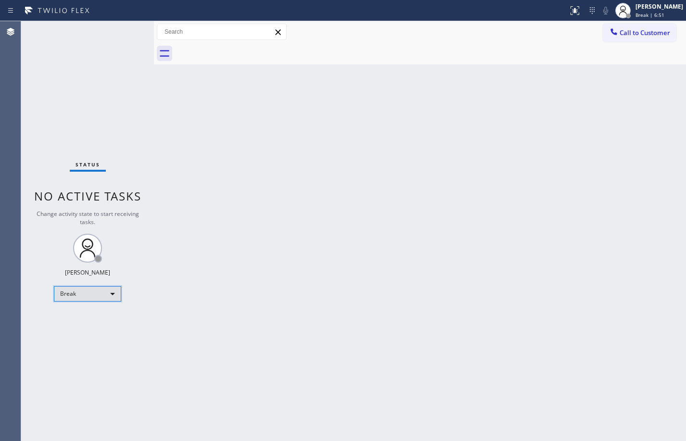
click at [80, 288] on div "Break" at bounding box center [87, 293] width 67 height 15
click at [75, 326] on li "Unavailable" at bounding box center [86, 332] width 65 height 12
click at [84, 300] on div "Unavailable" at bounding box center [87, 293] width 67 height 15
click at [78, 314] on li "Available" at bounding box center [86, 320] width 65 height 12
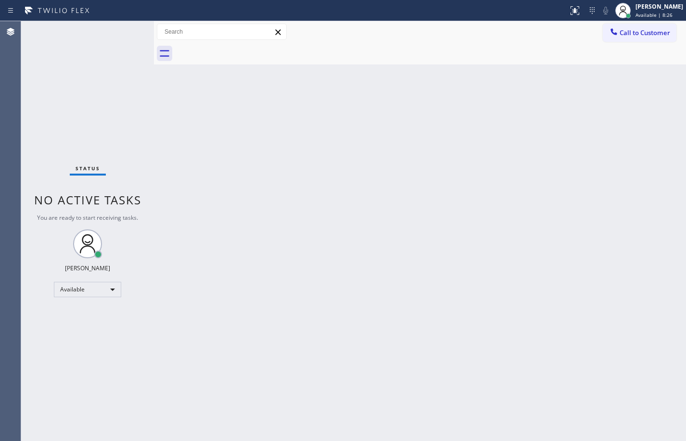
click at [584, 279] on div "Back to Dashboard Change Sender ID Customers Technicians Select a contact Outbo…" at bounding box center [420, 231] width 532 height 420
click at [674, 241] on div "Back to Dashboard Change Sender ID Customers Technicians Select a contact Outbo…" at bounding box center [420, 231] width 532 height 420
click at [148, 158] on div "Status No active tasks You are ready to start receiving tasks. [PERSON_NAME] Av…" at bounding box center [87, 231] width 133 height 420
click at [132, 132] on div "Status No active tasks You are ready to start receiving tasks. [PERSON_NAME] Av…" at bounding box center [87, 231] width 133 height 420
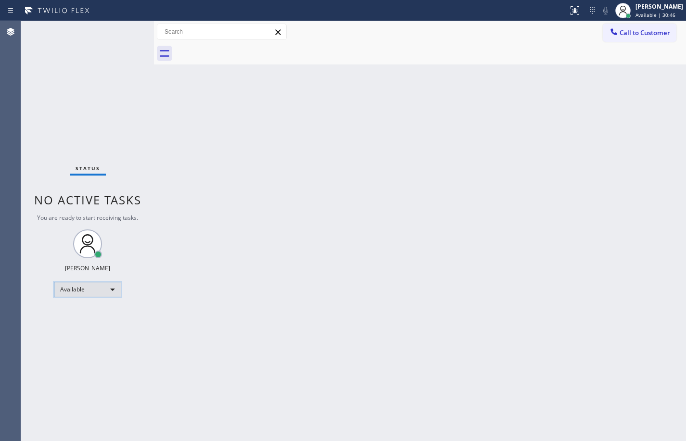
click at [110, 291] on div "Available" at bounding box center [87, 289] width 67 height 15
click at [89, 301] on li "Offline" at bounding box center [86, 303] width 65 height 12
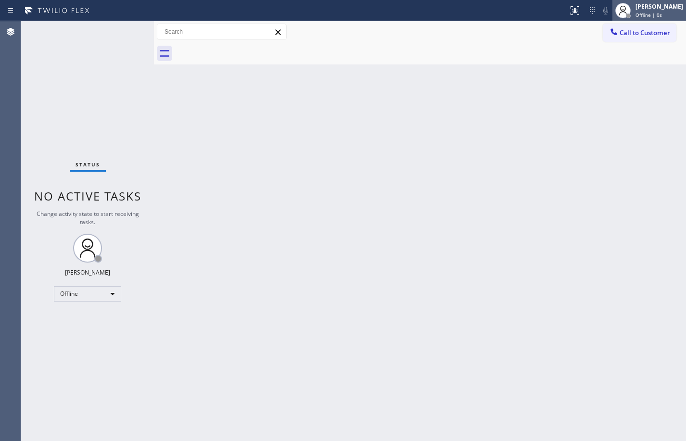
click at [649, 3] on div "[PERSON_NAME]" at bounding box center [659, 6] width 48 height 8
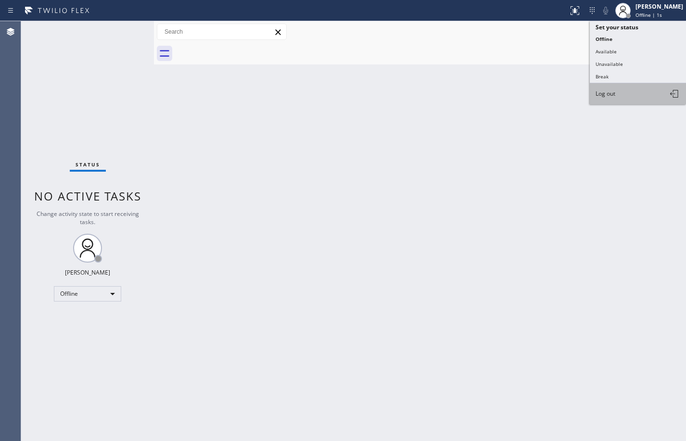
click at [604, 97] on span "Log out" at bounding box center [605, 93] width 20 height 8
